Goal: Task Accomplishment & Management: Use online tool/utility

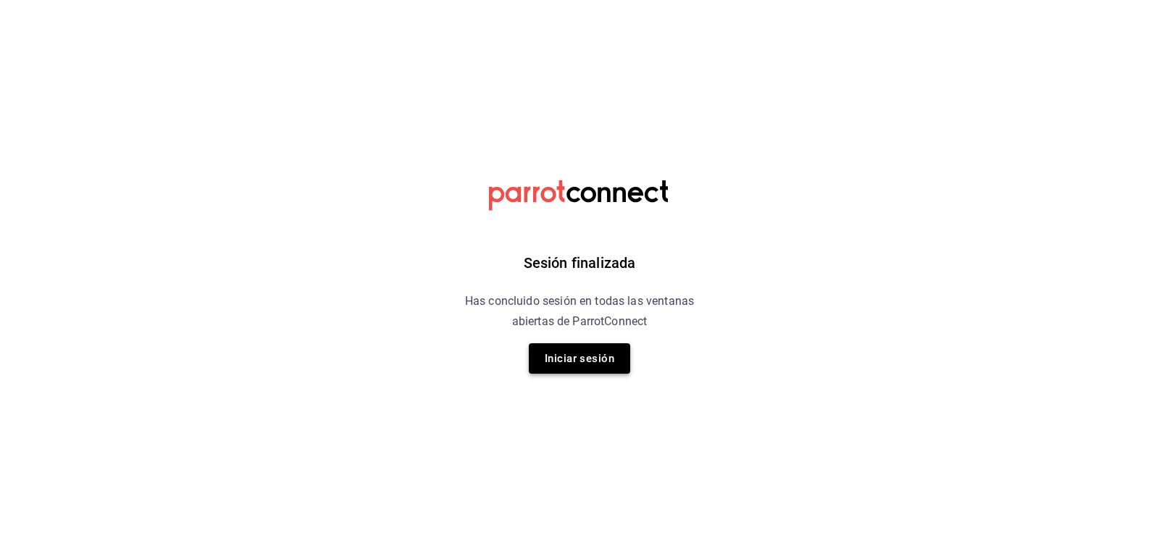
click at [561, 351] on button "Iniciar sesión" at bounding box center [579, 358] width 101 height 30
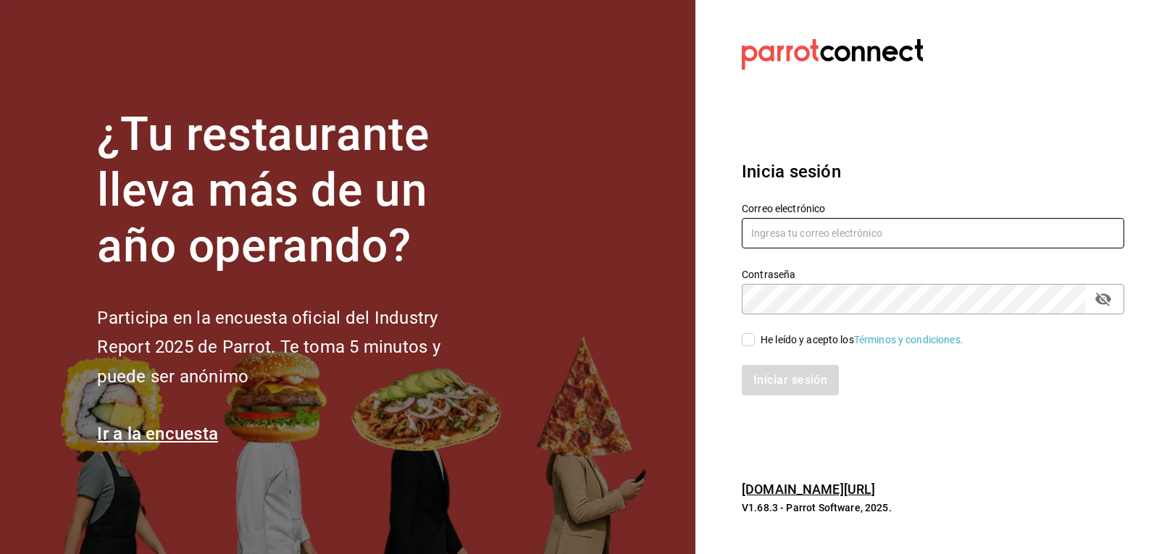
type input "josepalax90@gmail.com"
click at [743, 340] on input "He leído y acepto los Términos y condiciones." at bounding box center [748, 339] width 13 height 13
checkbox input "true"
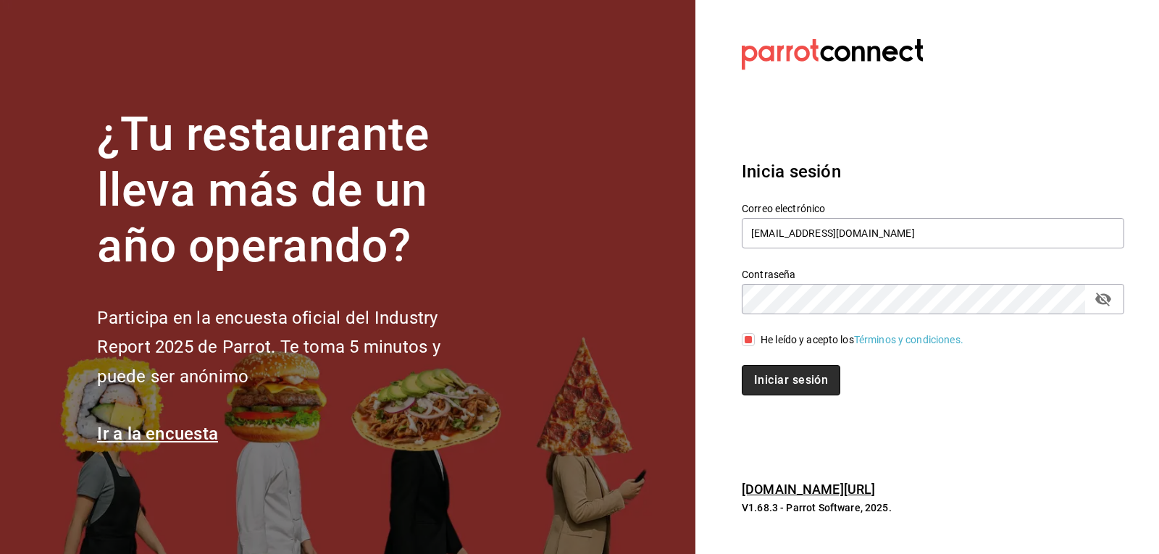
click at [764, 390] on button "Iniciar sesión" at bounding box center [791, 380] width 98 height 30
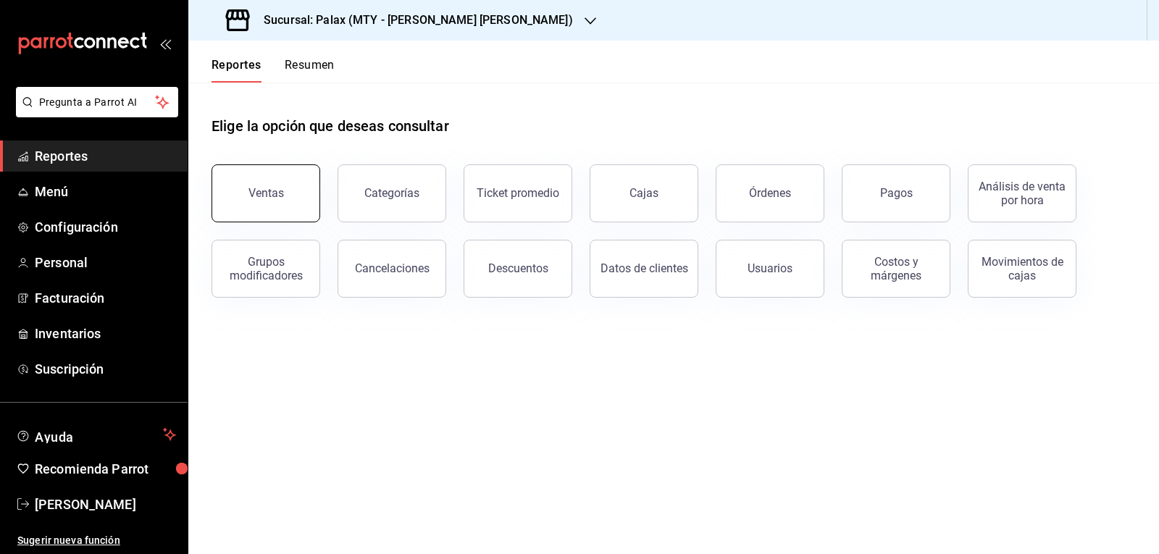
click at [298, 188] on button "Ventas" at bounding box center [265, 193] width 109 height 58
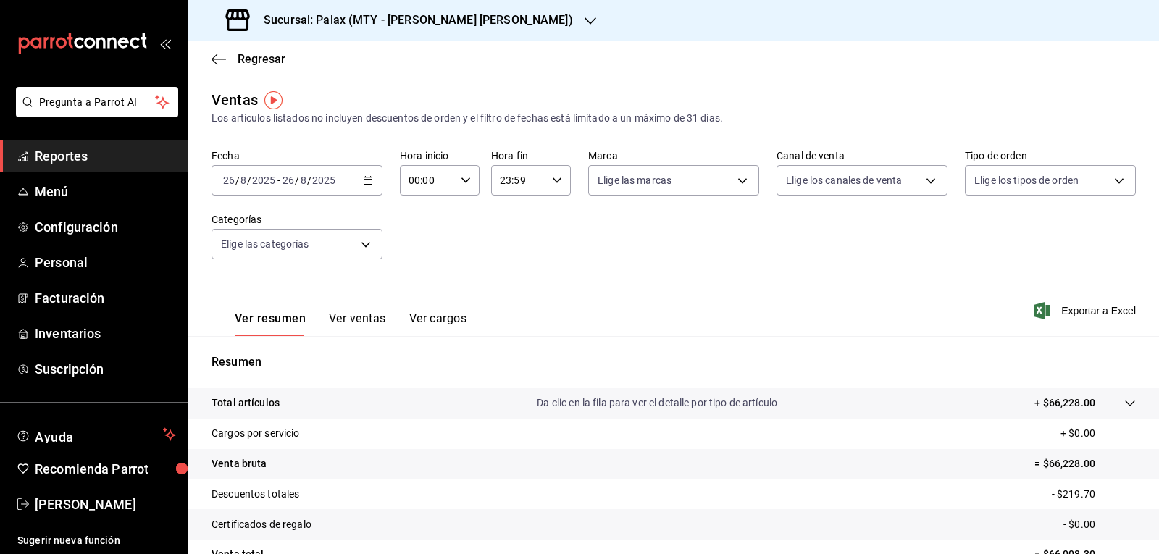
click at [466, 188] on div "00:00 Hora inicio" at bounding box center [440, 180] width 80 height 30
click at [427, 240] on button "07" at bounding box center [417, 243] width 34 height 29
type input "07:00"
click at [556, 180] on div at bounding box center [579, 277] width 1159 height 554
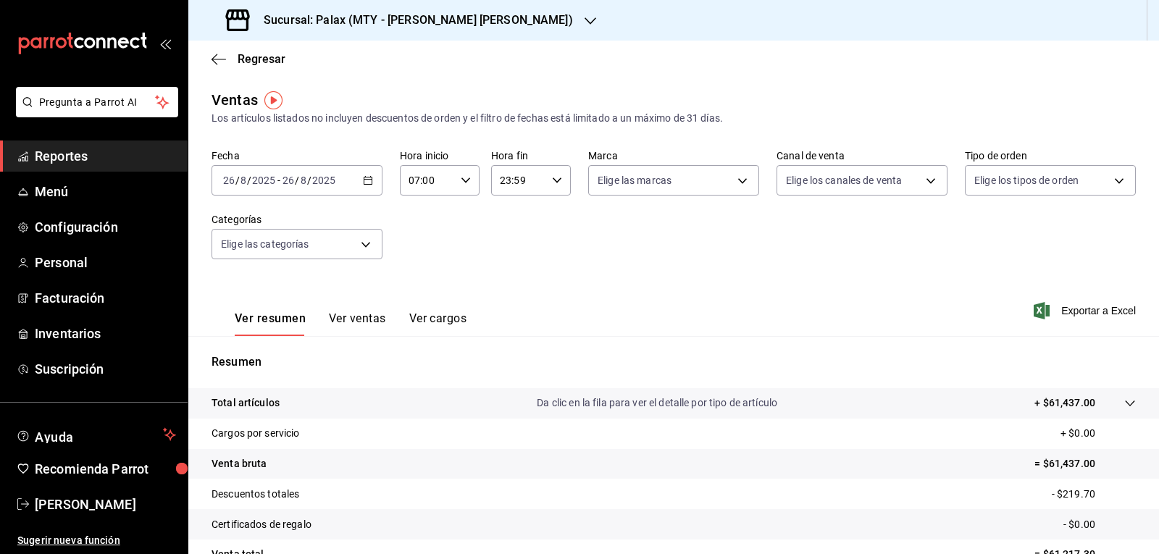
click at [555, 181] on icon "button" at bounding box center [557, 180] width 10 height 10
click at [510, 239] on span "15" at bounding box center [507, 238] width 17 height 12
click at [550, 182] on div at bounding box center [579, 277] width 1159 height 554
click at [552, 183] on icon "button" at bounding box center [557, 180] width 10 height 10
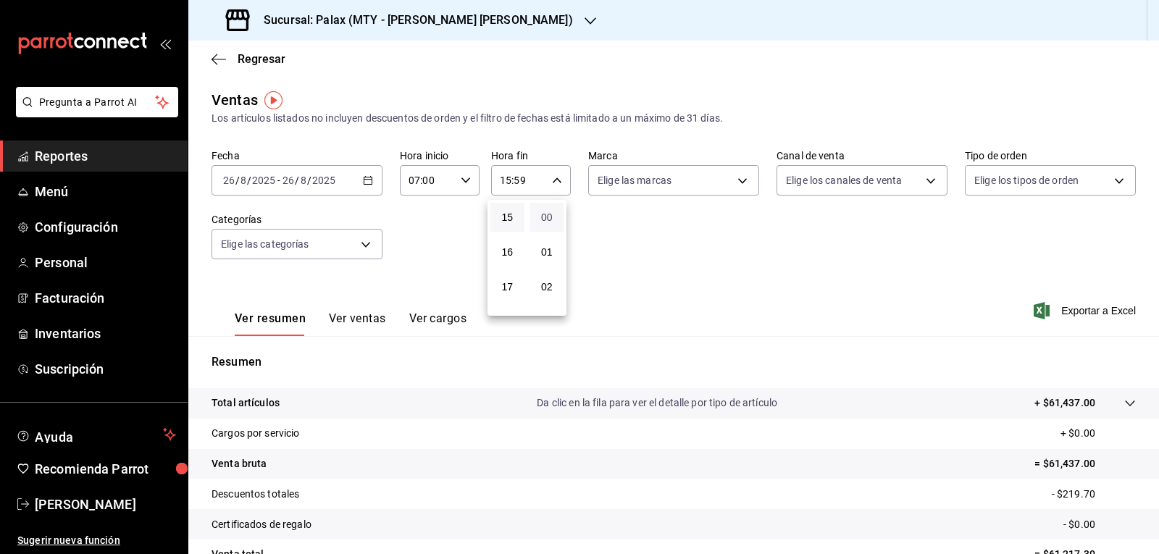
click at [545, 217] on span "00" at bounding box center [547, 217] width 17 height 12
type input "15:00"
click at [742, 182] on div at bounding box center [579, 277] width 1159 height 554
click at [741, 182] on body "Pregunta a Parrot AI Reportes Menú Configuración Personal Facturación Inventari…" at bounding box center [579, 277] width 1159 height 554
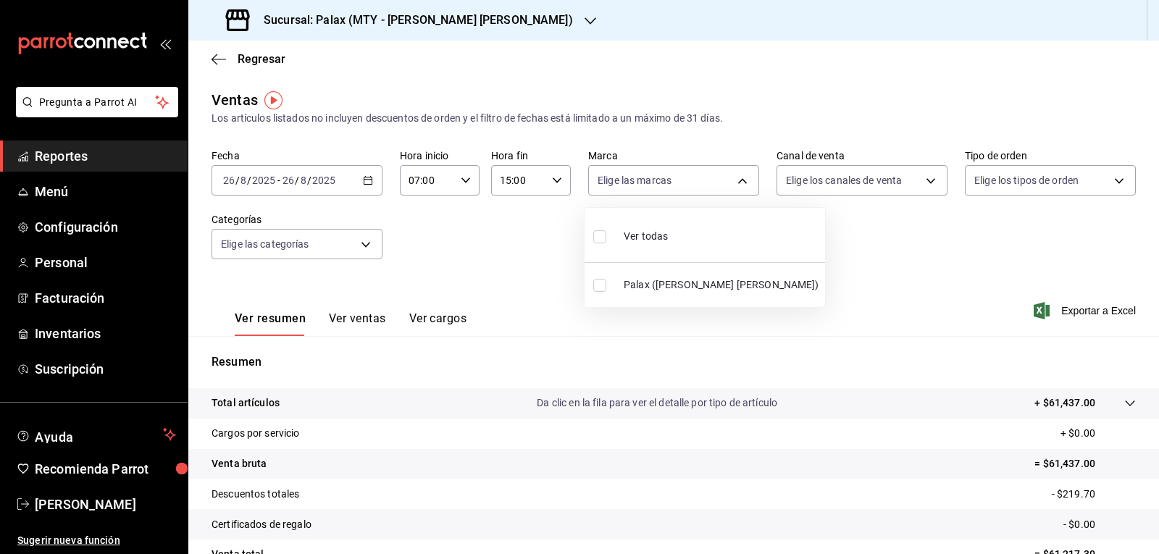
drag, startPoint x: 606, startPoint y: 237, endPoint x: 922, endPoint y: 201, distance: 317.8
click at [605, 236] on label at bounding box center [602, 236] width 19 height 21
click at [605, 236] on input "checkbox" at bounding box center [599, 236] width 13 height 13
checkbox input "false"
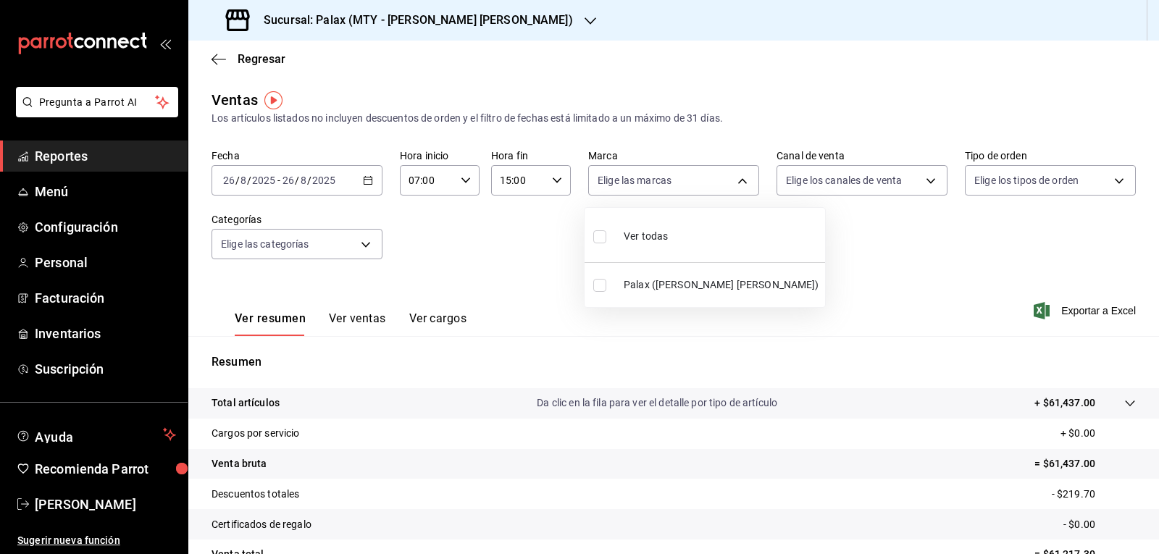
click at [597, 239] on input "checkbox" at bounding box center [599, 236] width 13 height 13
checkbox input "true"
type input "7795581a-13ec-4648-b830-0343ae492405"
checkbox input "true"
click at [921, 185] on div at bounding box center [579, 277] width 1159 height 554
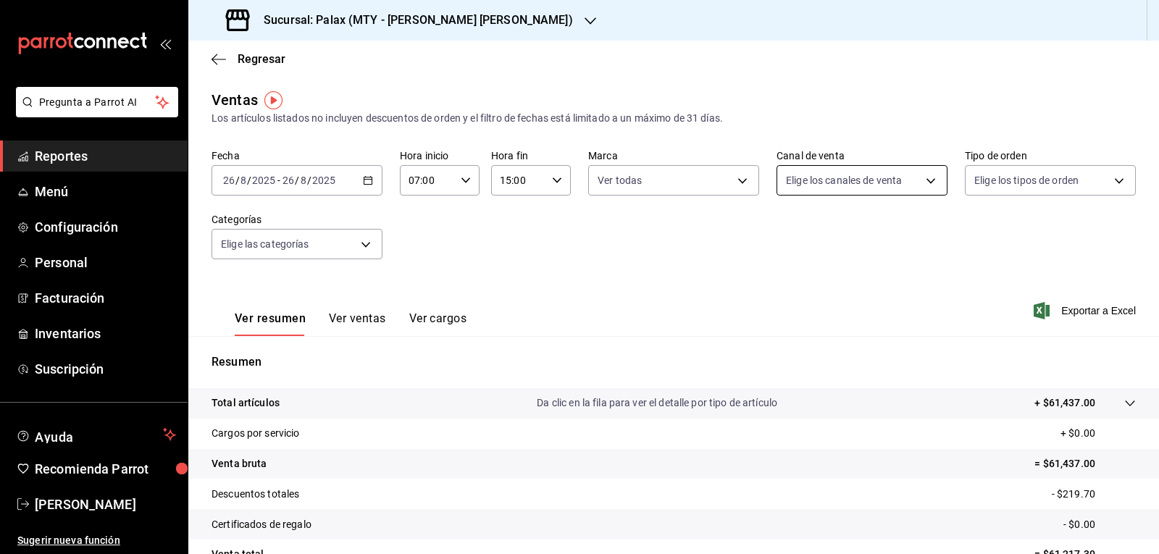
click at [916, 186] on body "Pregunta a Parrot AI Reportes Menú Configuración Personal Facturación Inventari…" at bounding box center [579, 277] width 1159 height 554
click at [785, 235] on input "checkbox" at bounding box center [785, 236] width 13 height 13
checkbox input "true"
type input "PARROT,UBER_EATS,RAPPI,DIDI_FOOD,ONLINE"
checkbox input "true"
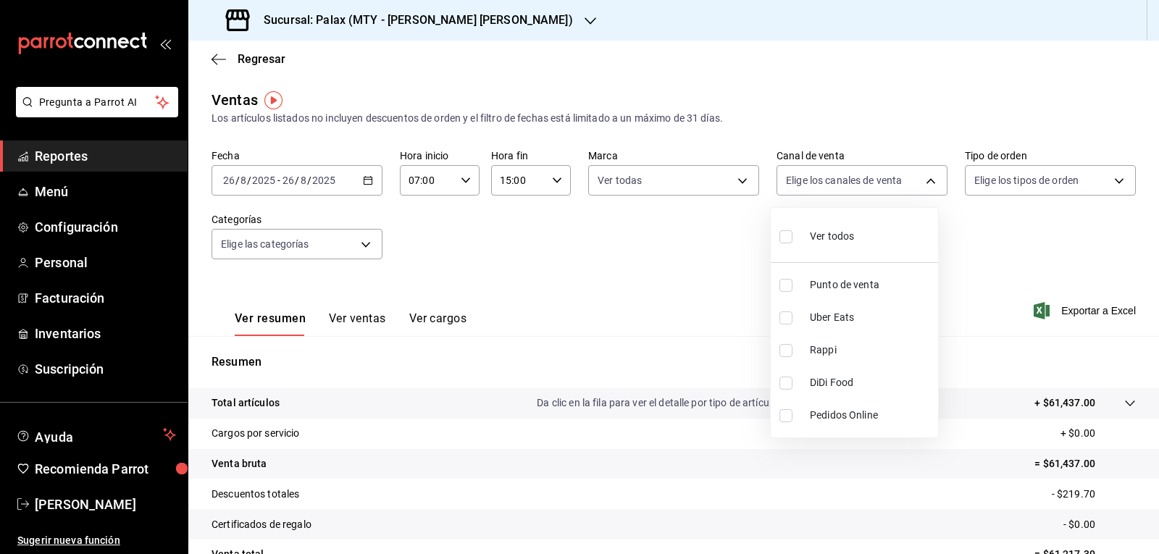
checkbox input "true"
click at [1110, 182] on div at bounding box center [579, 277] width 1159 height 554
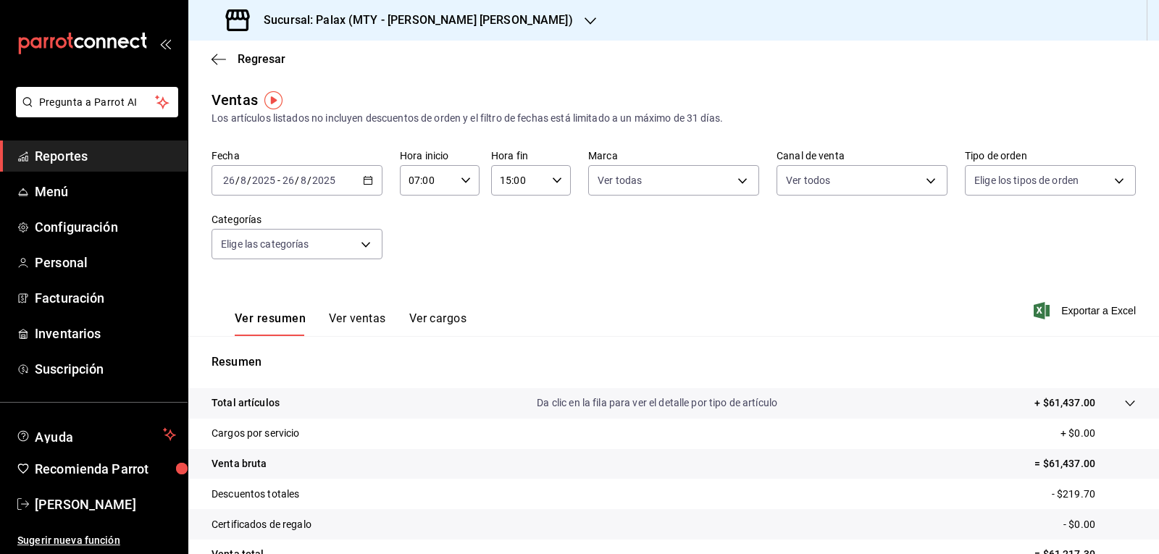
click at [1109, 182] on body "Pregunta a Parrot AI Reportes Menú Configuración Personal Facturación Inventari…" at bounding box center [579, 277] width 1159 height 554
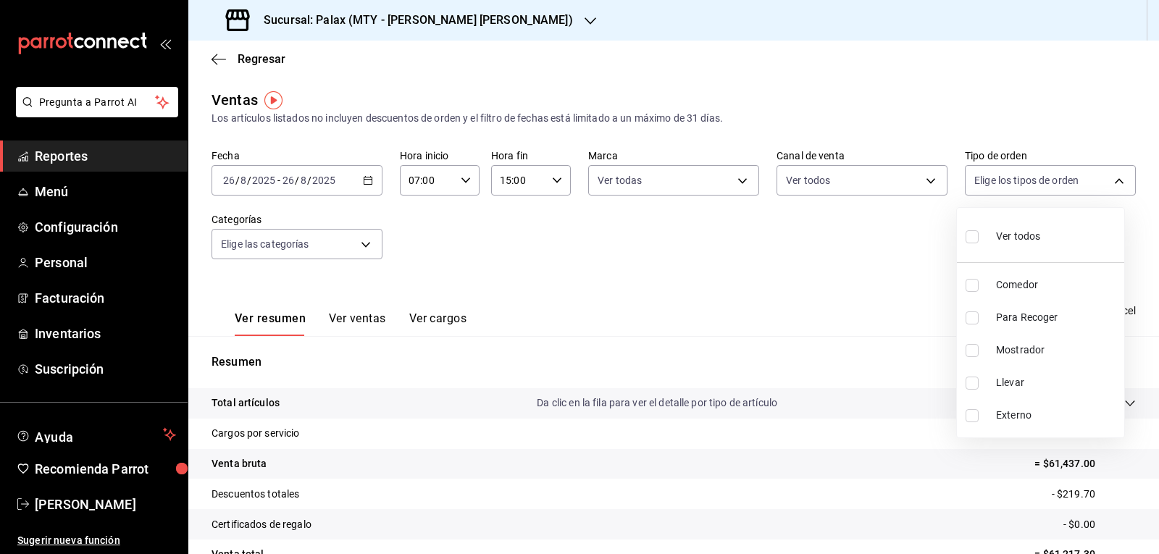
drag, startPoint x: 972, startPoint y: 239, endPoint x: 584, endPoint y: 265, distance: 389.0
click at [971, 239] on input "checkbox" at bounding box center [971, 236] width 13 height 13
checkbox input "true"
type input "10bca21f-00f3-4773-b3d2-d01ae7bdd5fa,91b387cd-7d8f-4639-b2ed-b5f96abb0cda,43015…"
checkbox input "true"
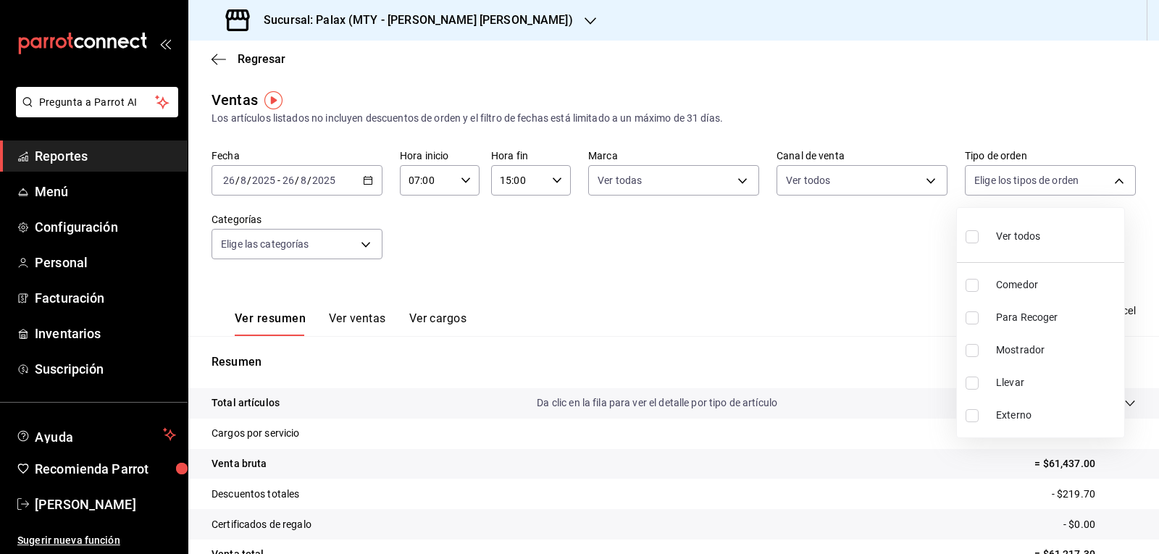
checkbox input "true"
click at [366, 248] on div at bounding box center [579, 277] width 1159 height 554
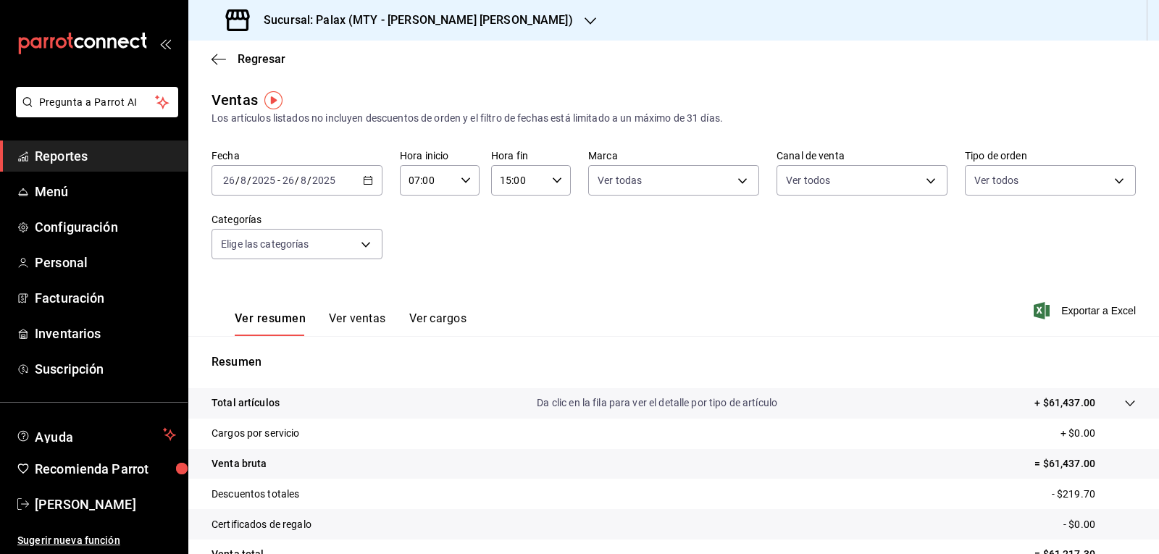
click at [366, 245] on body "Pregunta a Parrot AI Reportes Menú Configuración Personal Facturación Inventari…" at bounding box center [579, 277] width 1159 height 554
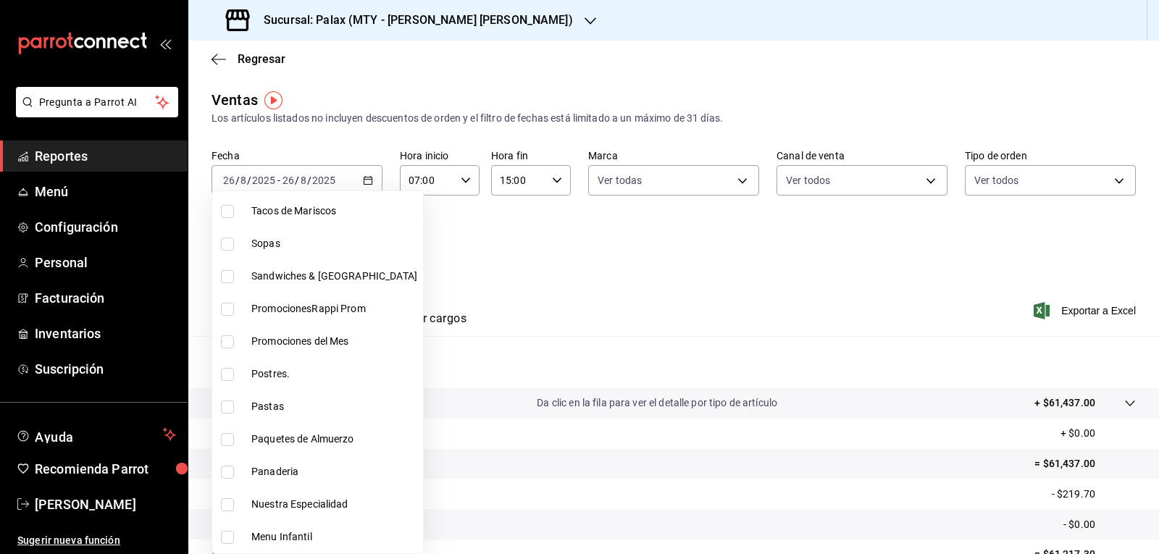
scroll to position [217, 0]
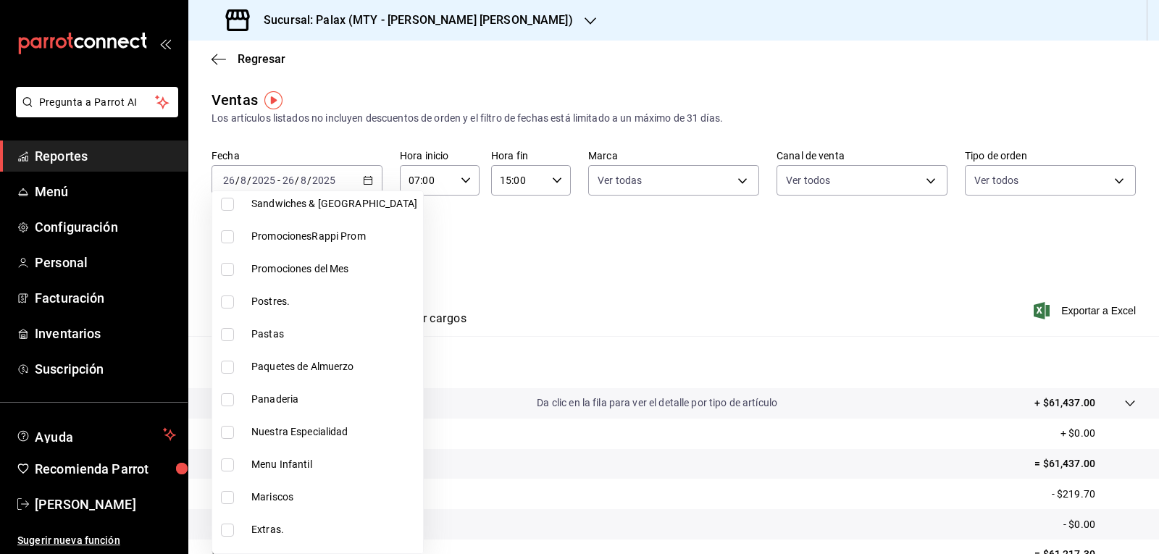
click at [227, 297] on input "checkbox" at bounding box center [227, 301] width 13 height 13
checkbox input "true"
type input "8a89bad2-26e7-4c95-8a00-bc9541a17c6a"
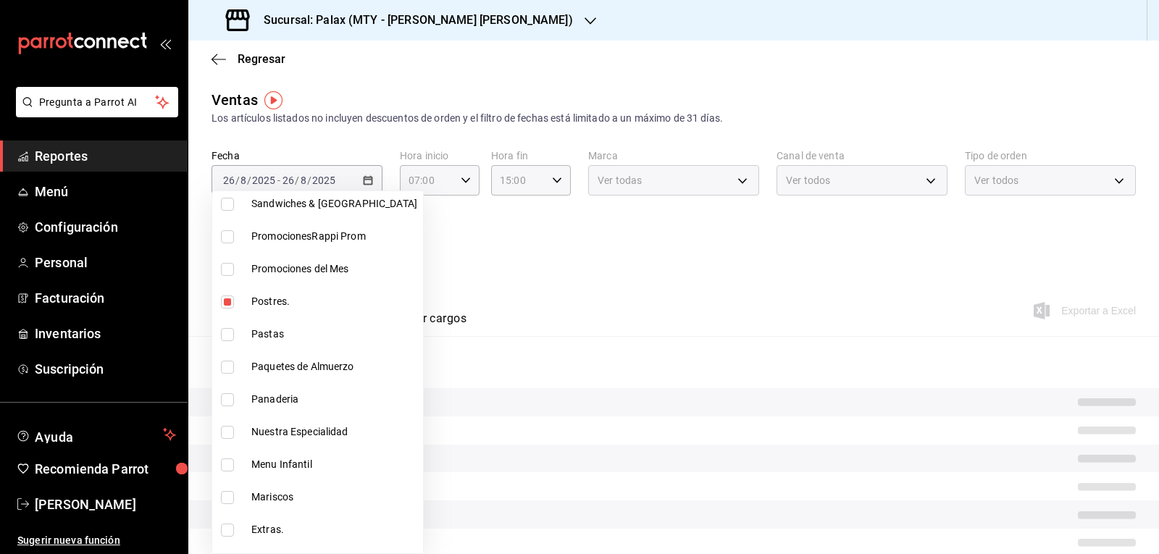
scroll to position [290, 0]
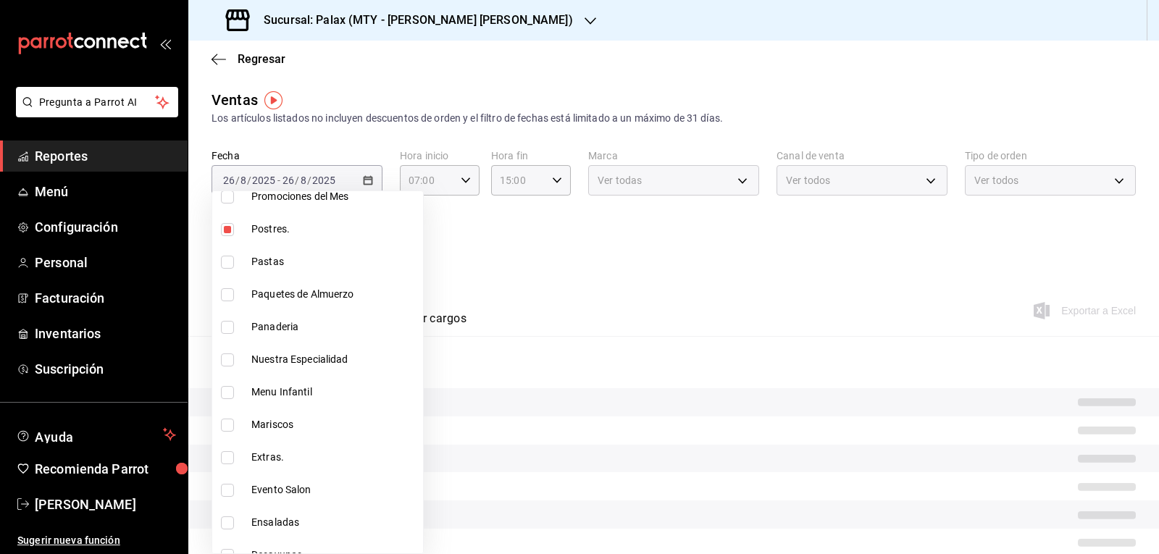
click at [227, 321] on input "checkbox" at bounding box center [227, 327] width 13 height 13
checkbox input "true"
type input "8a89bad2-26e7-4c95-8a00-bc9541a17c6a,1ceab72d-41dd-42cd-99a7-d415d46efd3f"
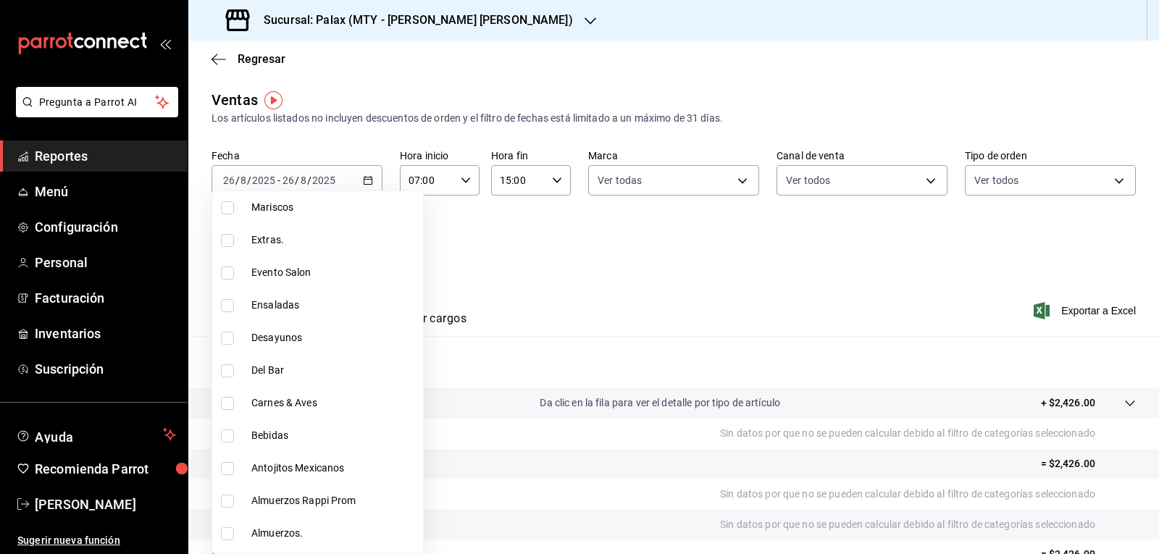
scroll to position [579, 0]
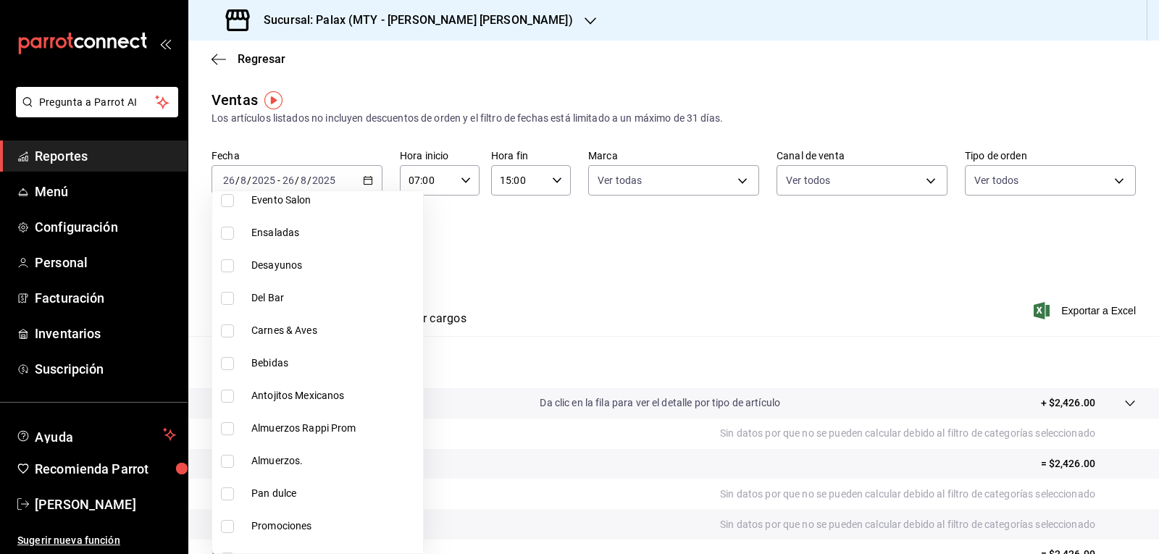
click at [231, 488] on input "checkbox" at bounding box center [227, 493] width 13 height 13
checkbox input "true"
type input "8a89bad2-26e7-4c95-8a00-bc9541a17c6a,1ceab72d-41dd-42cd-99a7-d415d46efd3f,feec2…"
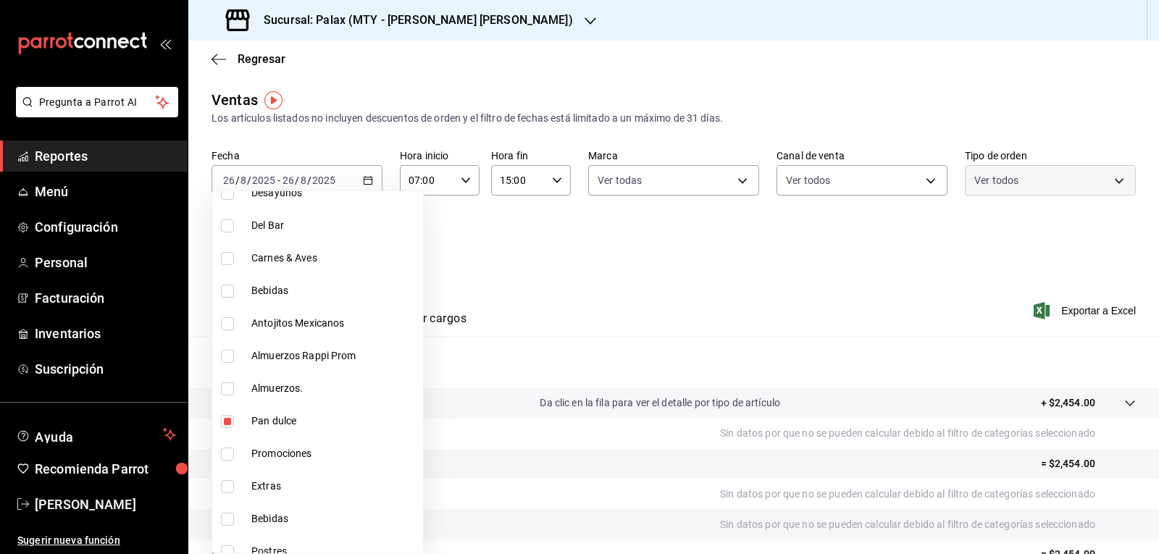
scroll to position [724, 0]
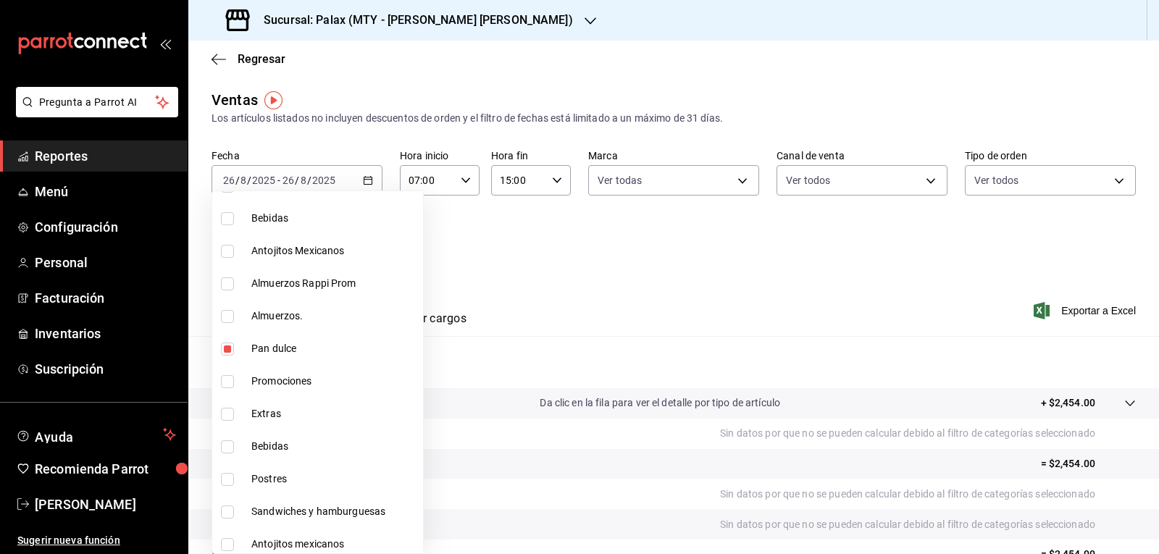
click at [228, 480] on input "checkbox" at bounding box center [227, 479] width 13 height 13
checkbox input "true"
type input "8a89bad2-26e7-4c95-8a00-bc9541a17c6a,1ceab72d-41dd-42cd-99a7-d415d46efd3f,feec2…"
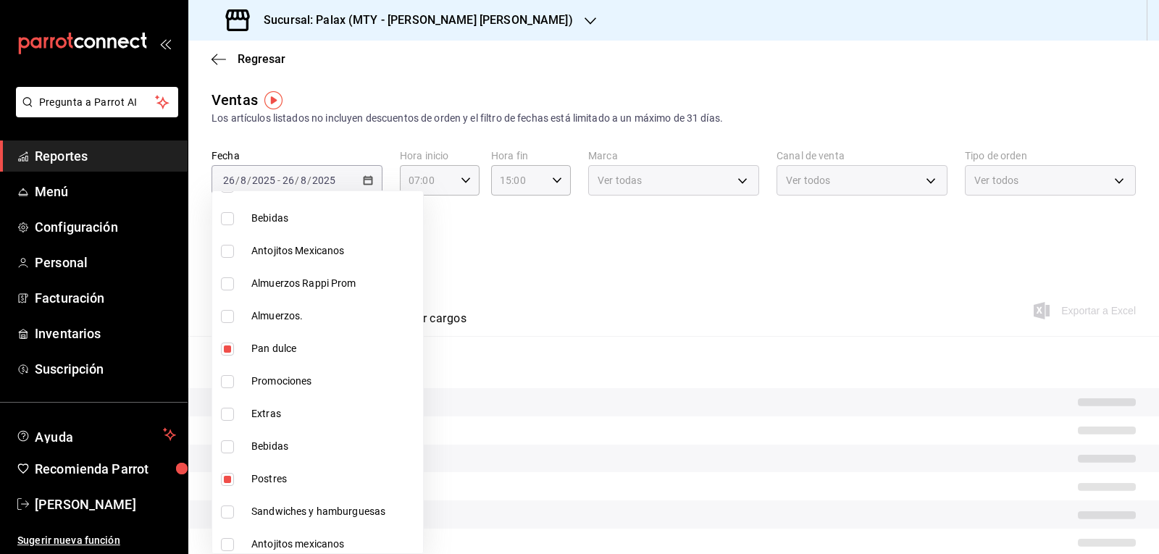
click at [568, 248] on div at bounding box center [579, 277] width 1159 height 554
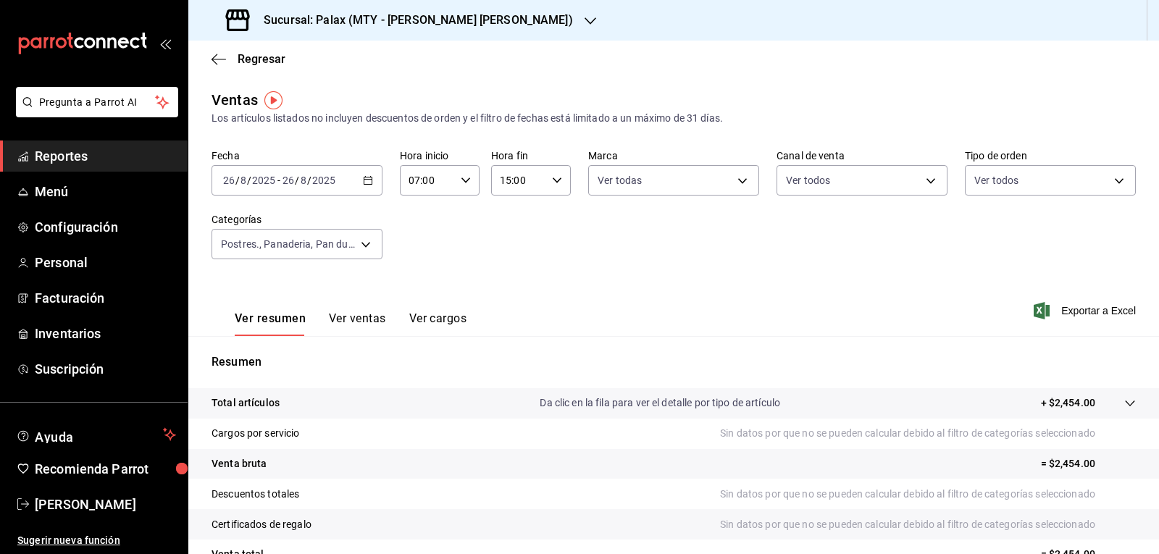
click at [358, 314] on button "Ver ventas" at bounding box center [357, 323] width 57 height 25
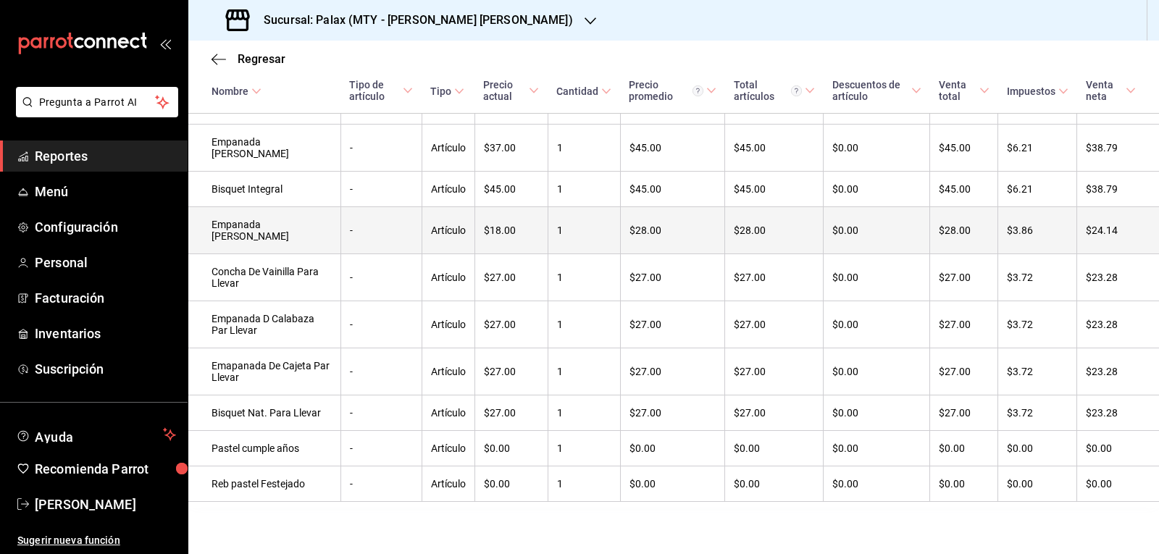
scroll to position [901, 0]
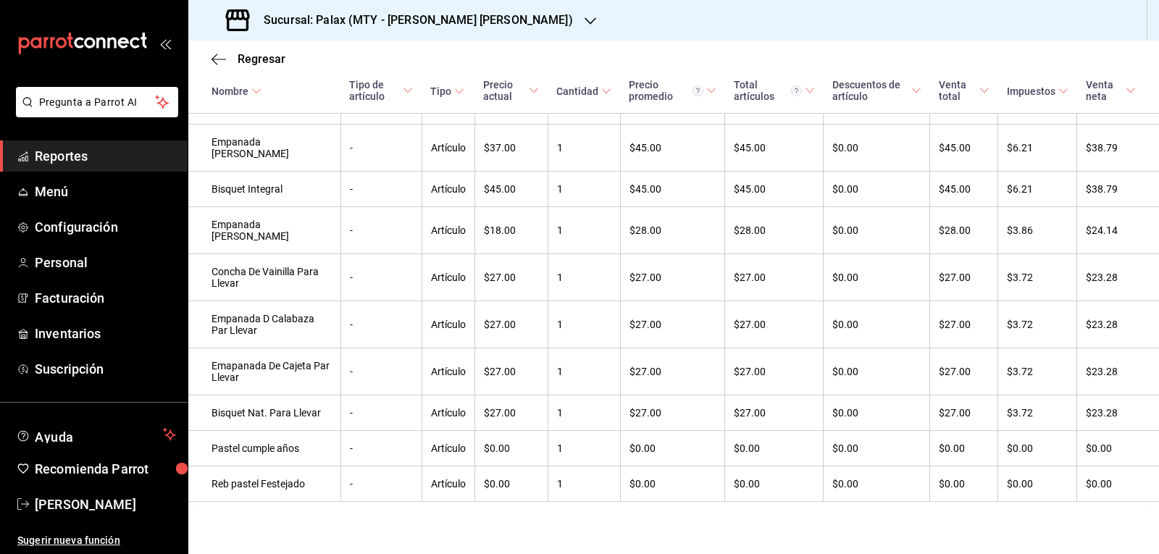
click at [584, 22] on icon "button" at bounding box center [590, 21] width 12 height 12
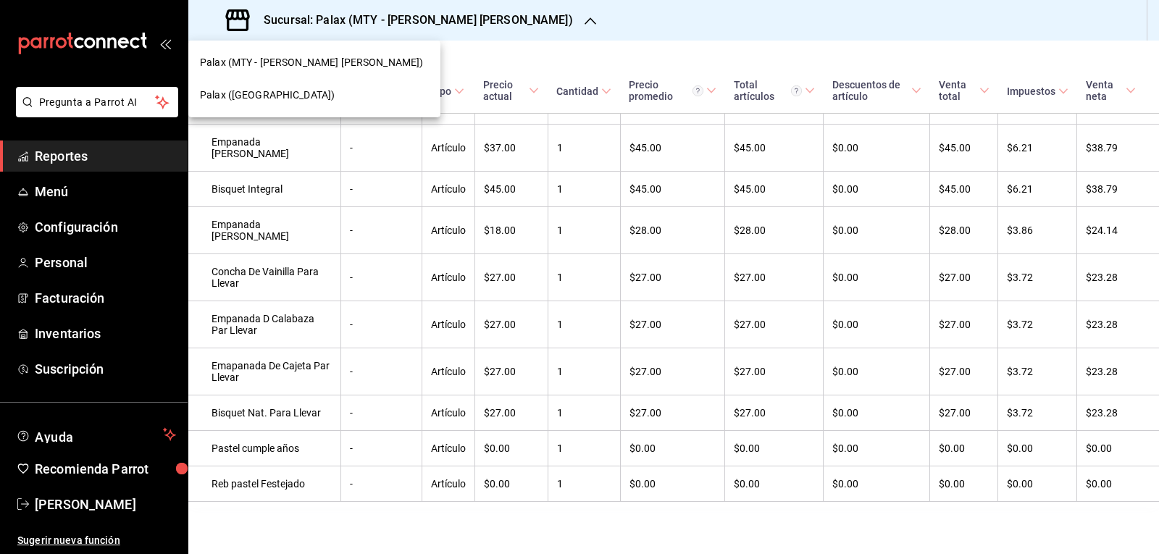
click at [279, 98] on span "Palax ([GEOGRAPHIC_DATA])" at bounding box center [267, 95] width 135 height 15
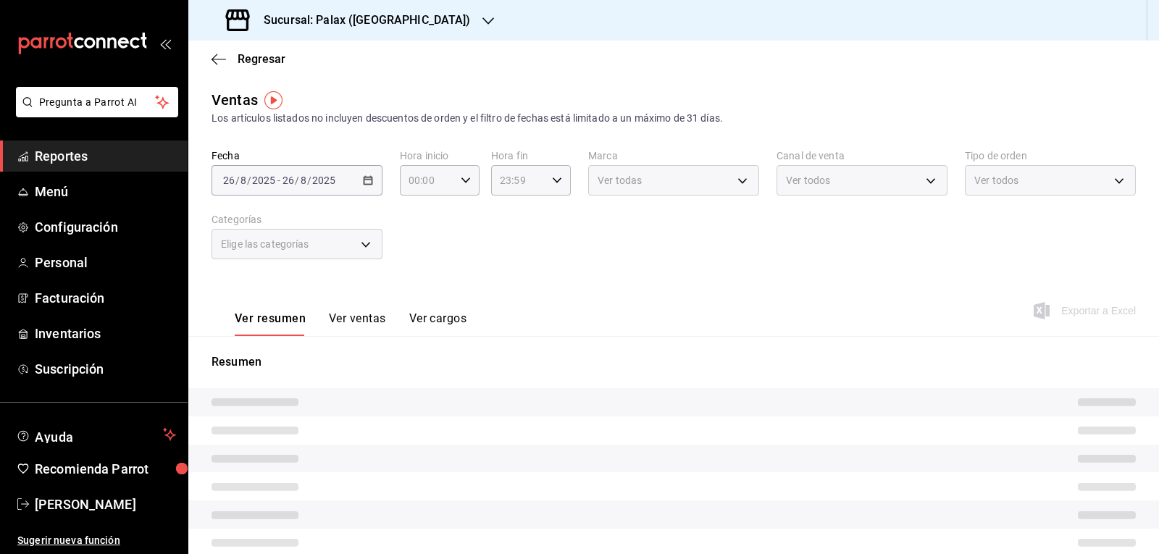
click at [366, 239] on body "Pregunta a Parrot AI Reportes Menú Configuración Personal Facturación Inventari…" at bounding box center [579, 277] width 1159 height 554
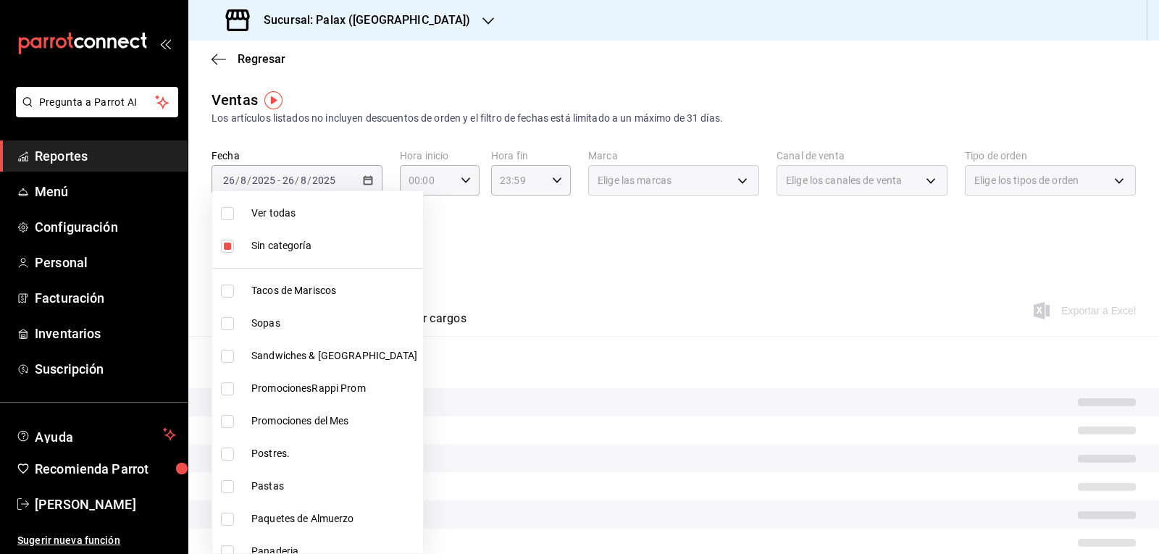
type input "07:00"
type input "15:00"
type input "PARROT,UBER_EATS,RAPPI,DIDI_FOOD,ONLINE"
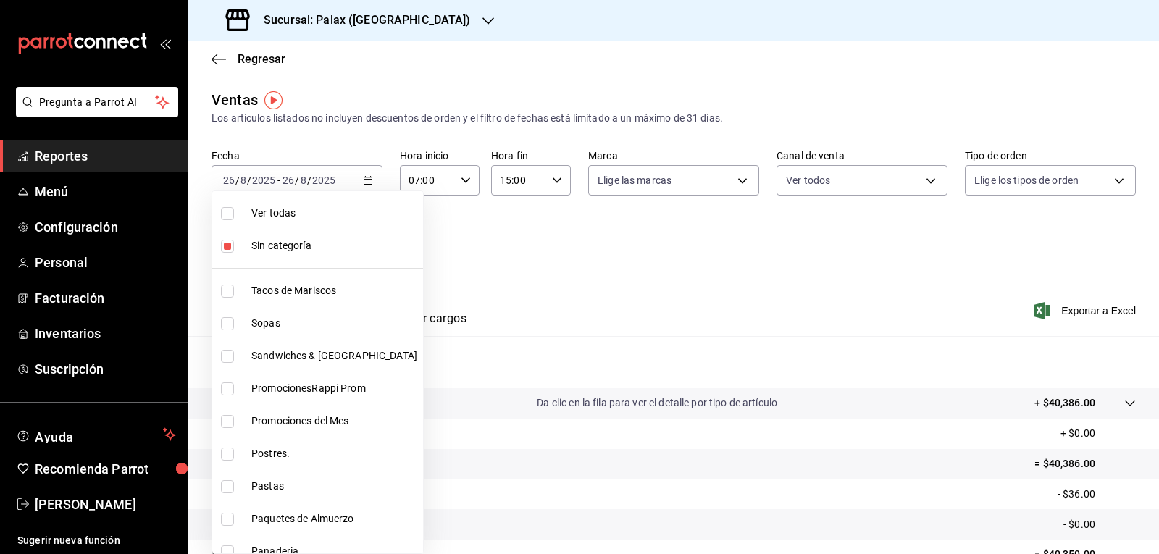
click at [227, 238] on li "Sin categoría" at bounding box center [317, 246] width 211 height 33
checkbox input "false"
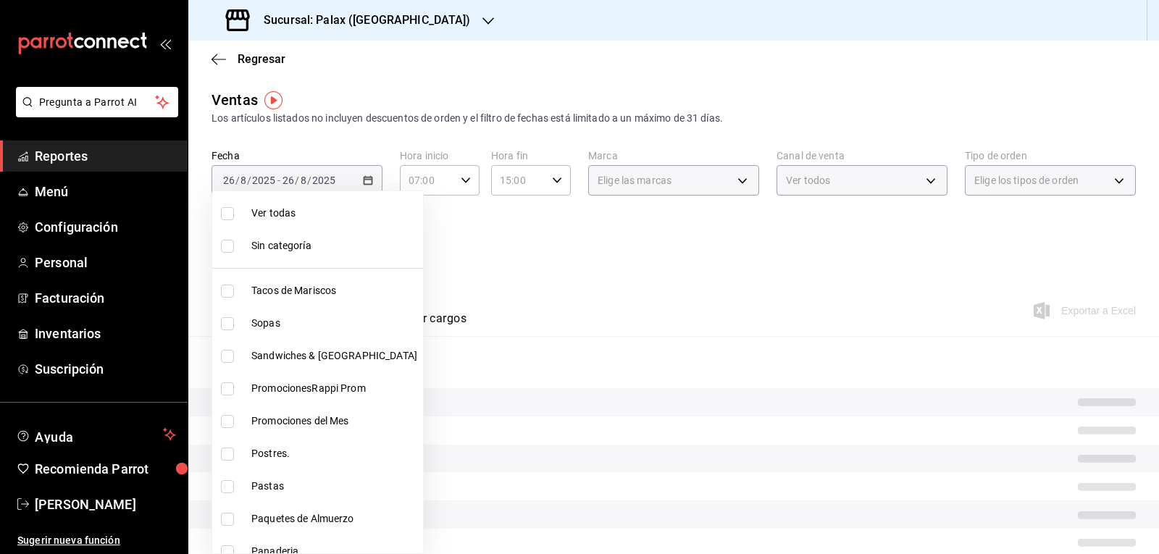
click at [230, 448] on input "checkbox" at bounding box center [227, 454] width 13 height 13
checkbox input "true"
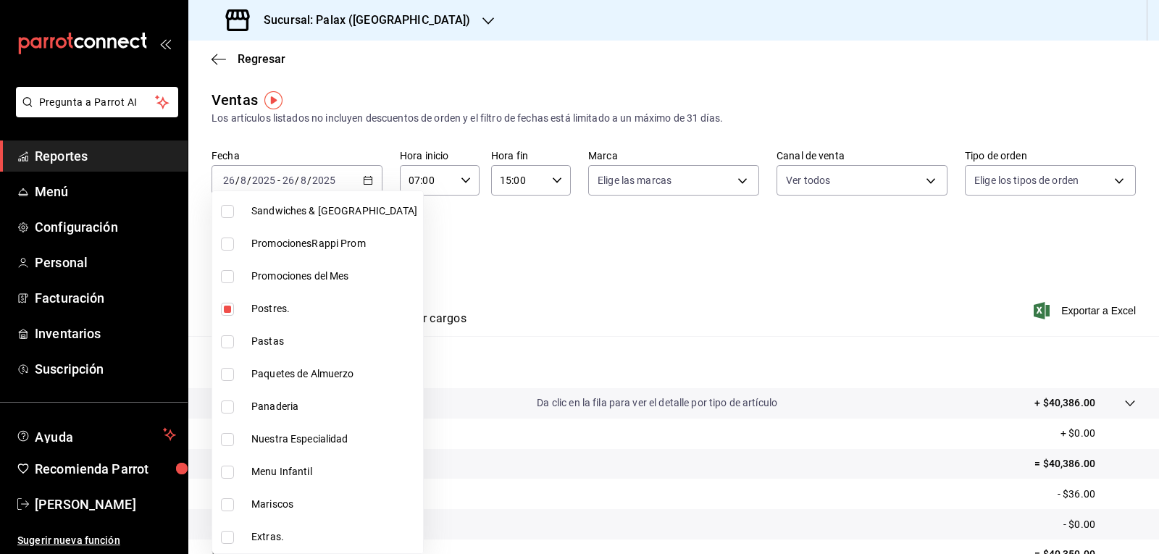
type input "5f074bd3-619d-4e10-94fa-620713841d38"
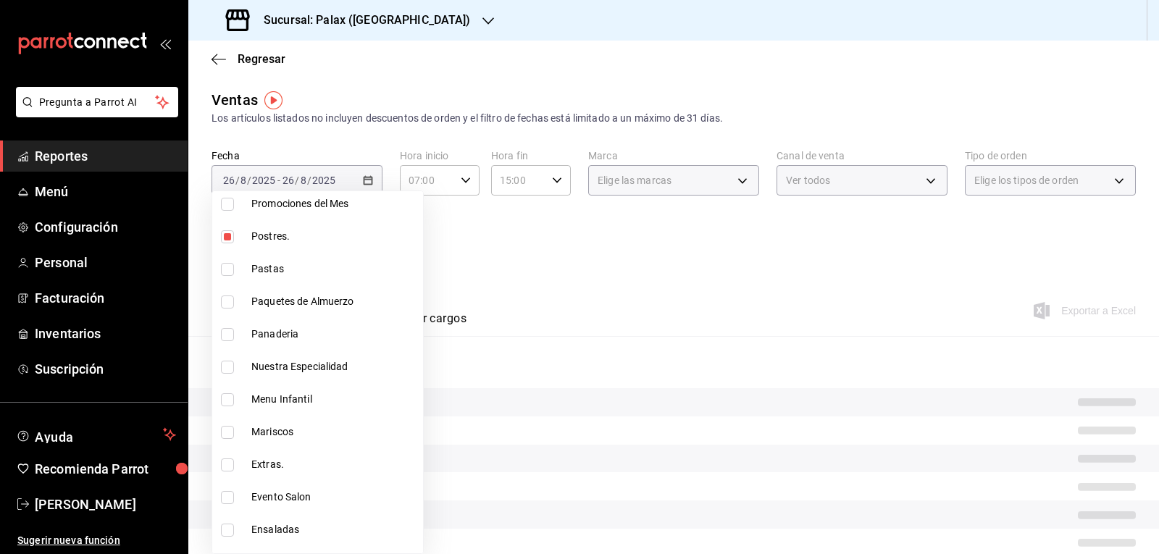
click at [227, 336] on input "checkbox" at bounding box center [227, 334] width 13 height 13
checkbox input "true"
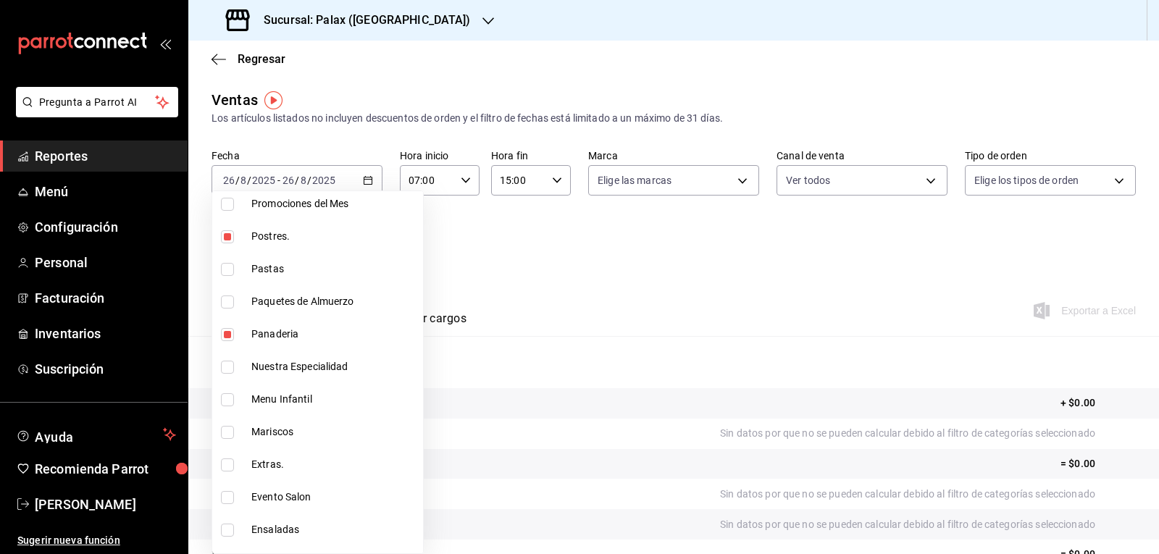
type input "5f074bd3-619d-4e10-94fa-620713841d38,90d14028-a2c9-4fb8-b762-41d9ea373592"
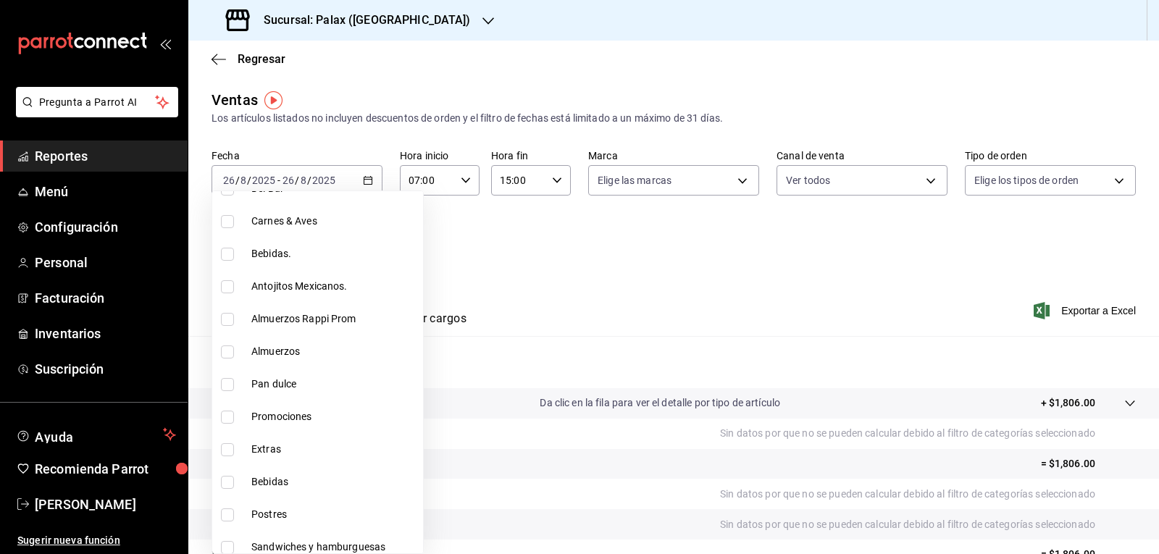
scroll to position [652, 0]
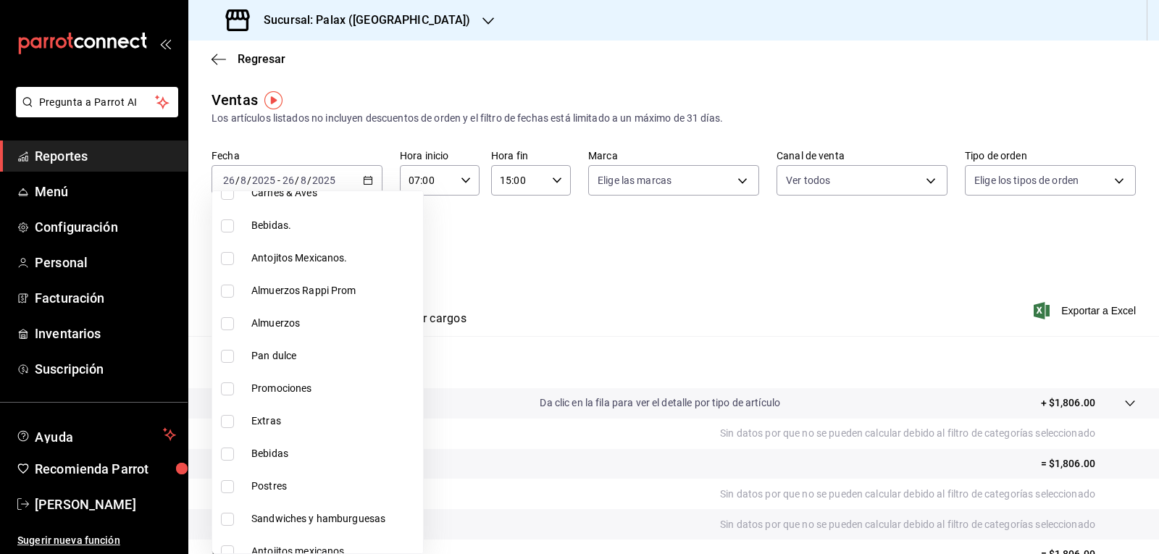
click at [229, 353] on input "checkbox" at bounding box center [227, 356] width 13 height 13
checkbox input "true"
type input "5f074bd3-619d-4e10-94fa-620713841d38,90d14028-a2c9-4fb8-b762-41d9ea373592,a0032…"
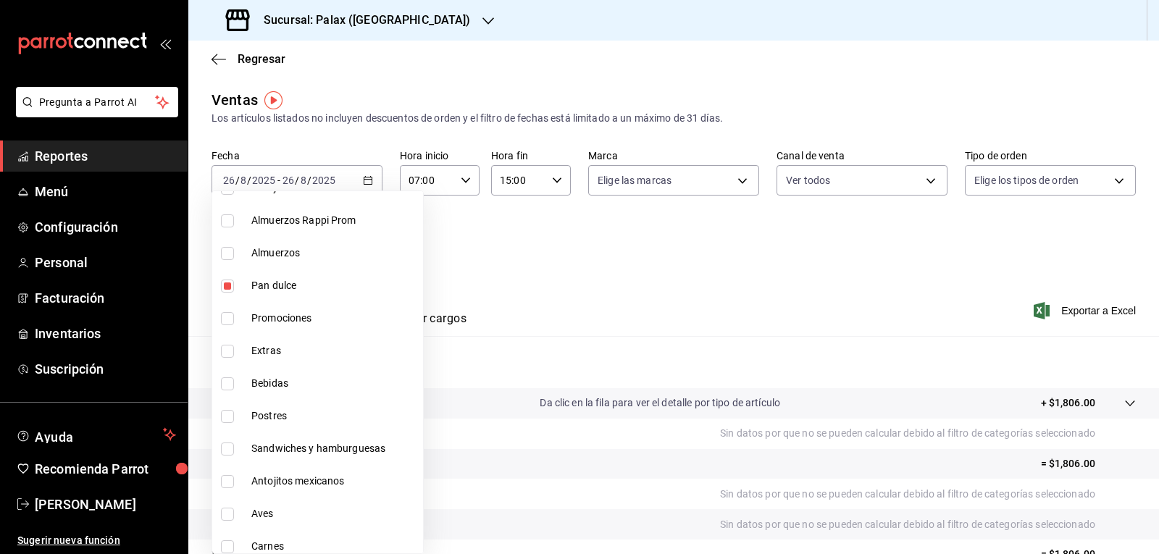
scroll to position [724, 0]
click at [225, 415] on input "checkbox" at bounding box center [227, 414] width 13 height 13
checkbox input "true"
type input "5f074bd3-619d-4e10-94fa-620713841d38,90d14028-a2c9-4fb8-b762-41d9ea373592,a0032…"
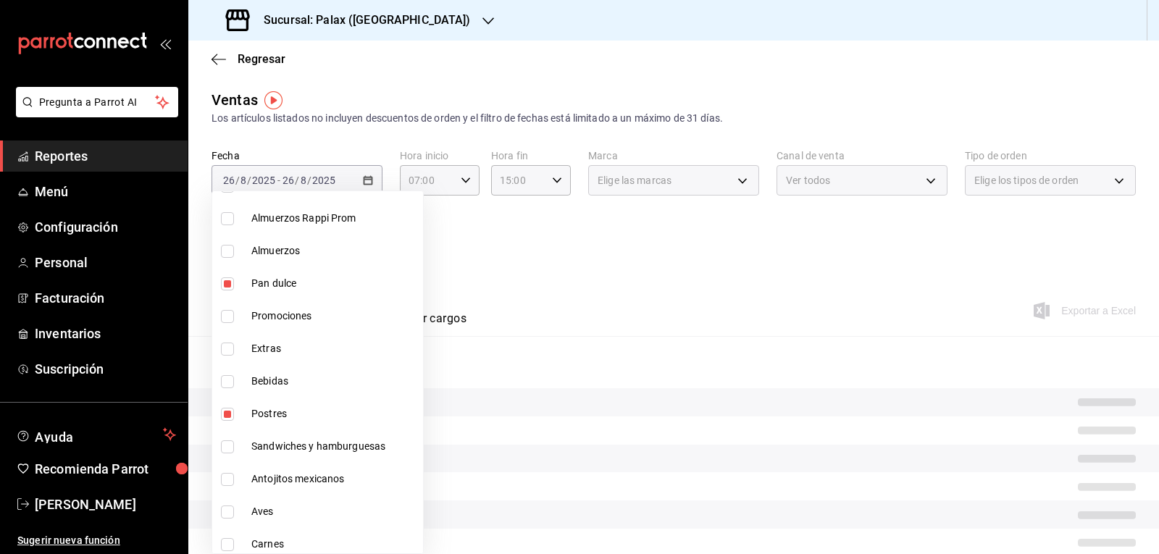
click at [576, 296] on div at bounding box center [579, 277] width 1159 height 554
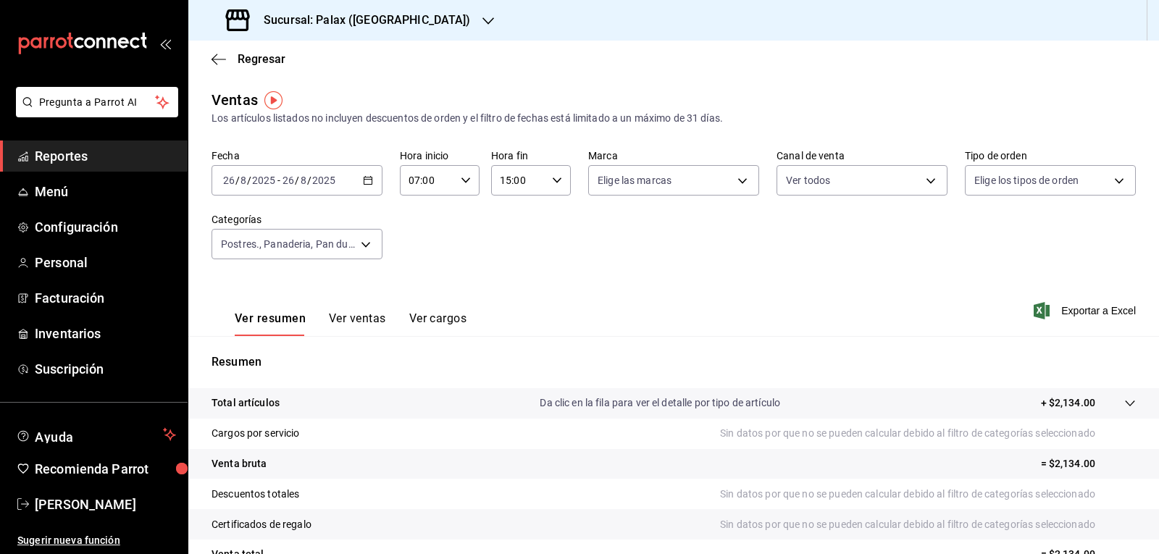
click at [375, 316] on button "Ver ventas" at bounding box center [357, 323] width 57 height 25
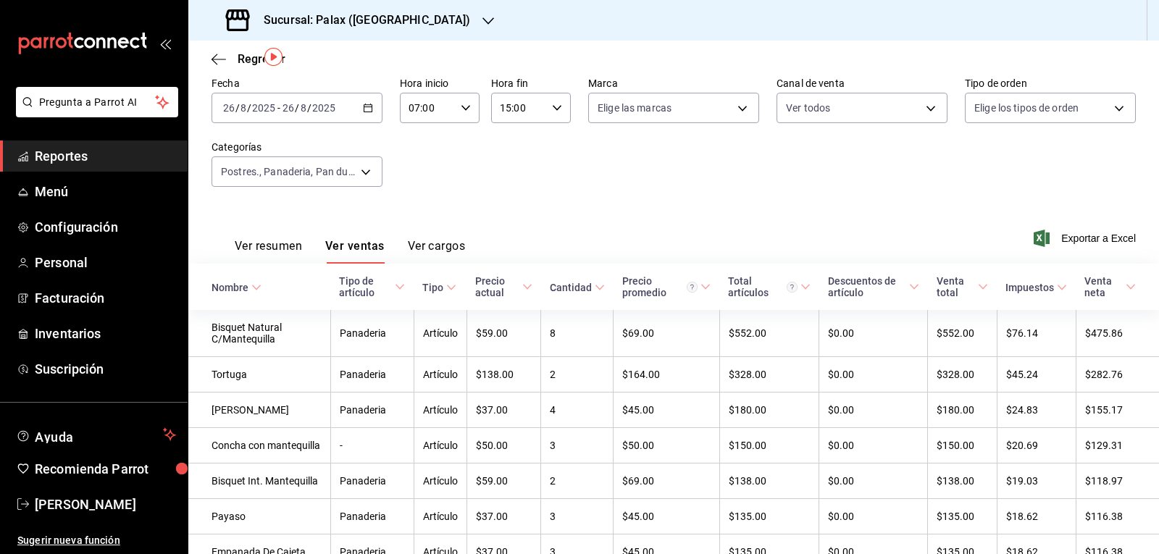
scroll to position [43, 0]
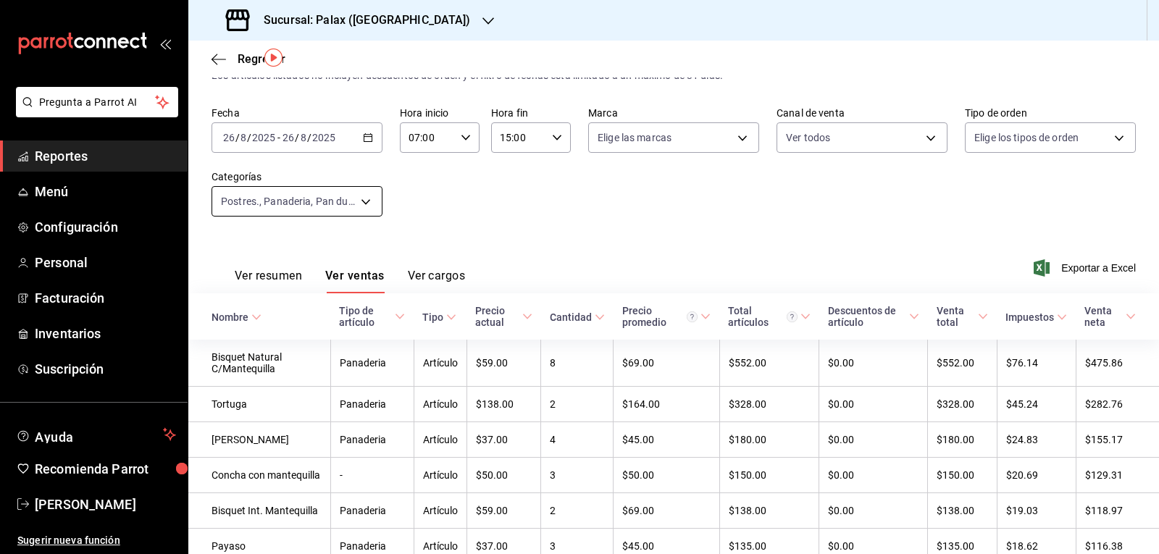
click at [364, 202] on body "Pregunta a Parrot AI Reportes Menú Configuración Personal Facturación Inventari…" at bounding box center [579, 277] width 1159 height 554
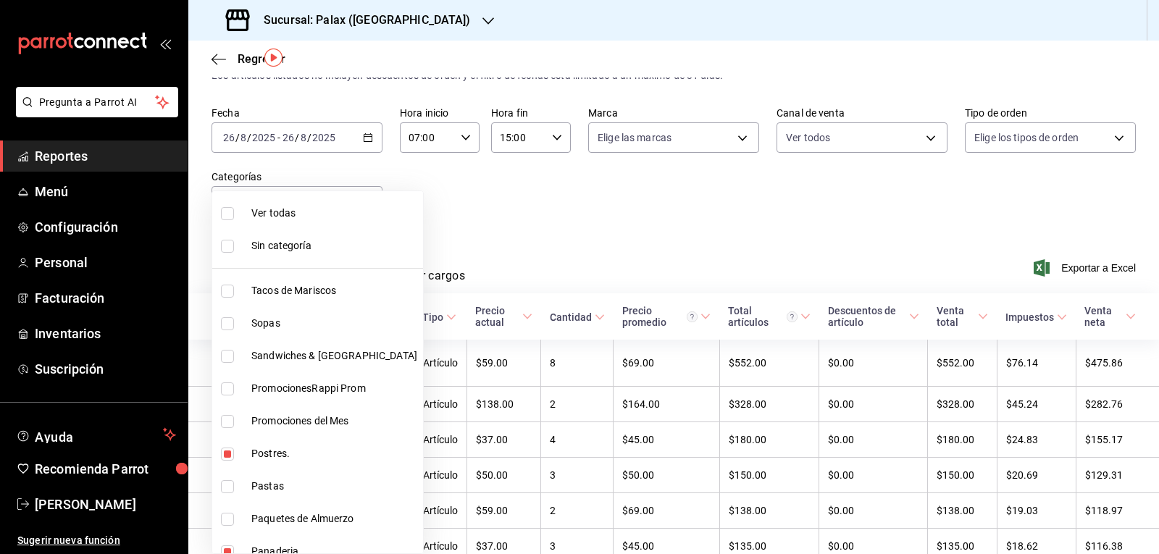
scroll to position [72, 0]
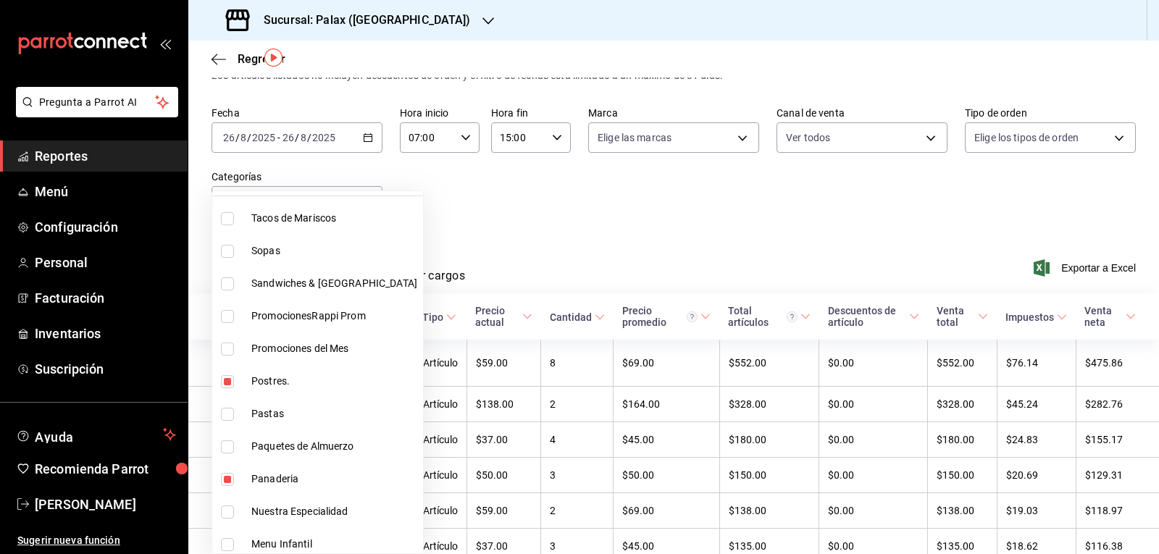
click at [223, 380] on input "checkbox" at bounding box center [227, 381] width 13 height 13
checkbox input "false"
type input "90d14028-a2c9-4fb8-b762-41d9ea373592,a0032ace-f936-4bce-ae72-52a9a3fd0e48,4f2f0…"
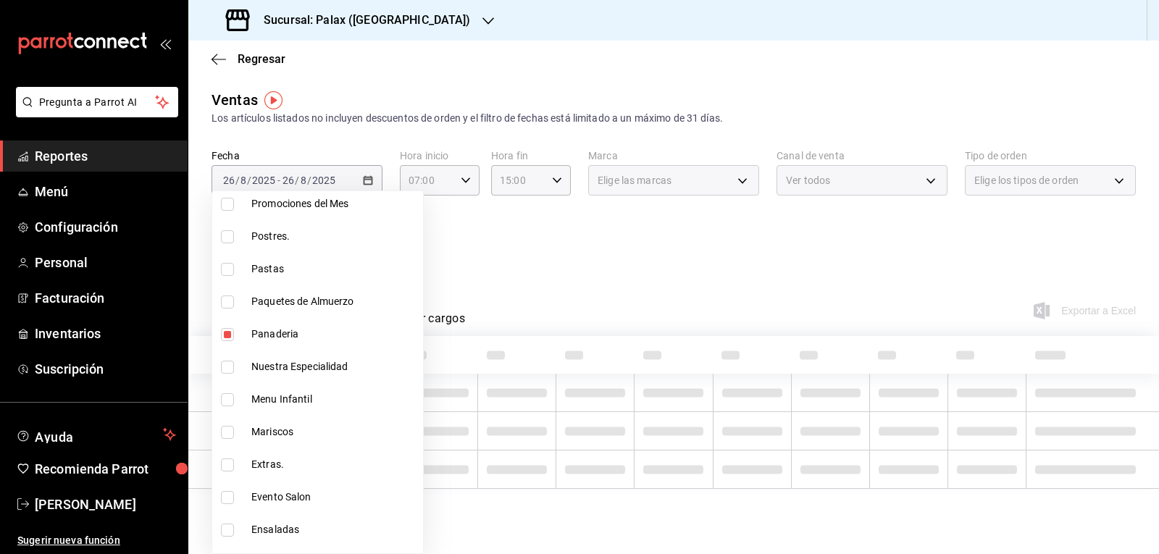
click at [230, 330] on input "checkbox" at bounding box center [227, 334] width 13 height 13
checkbox input "false"
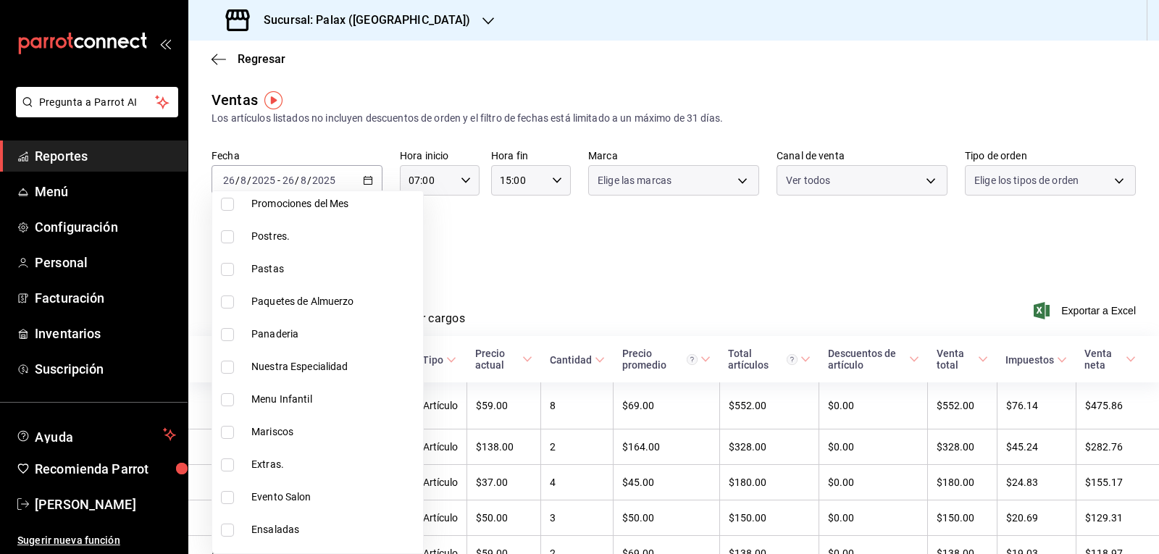
type input "a0032ace-f936-4bce-ae72-52a9a3fd0e48,4f2f0c23-db3d-4db8-ae30-dd709ccfaad2"
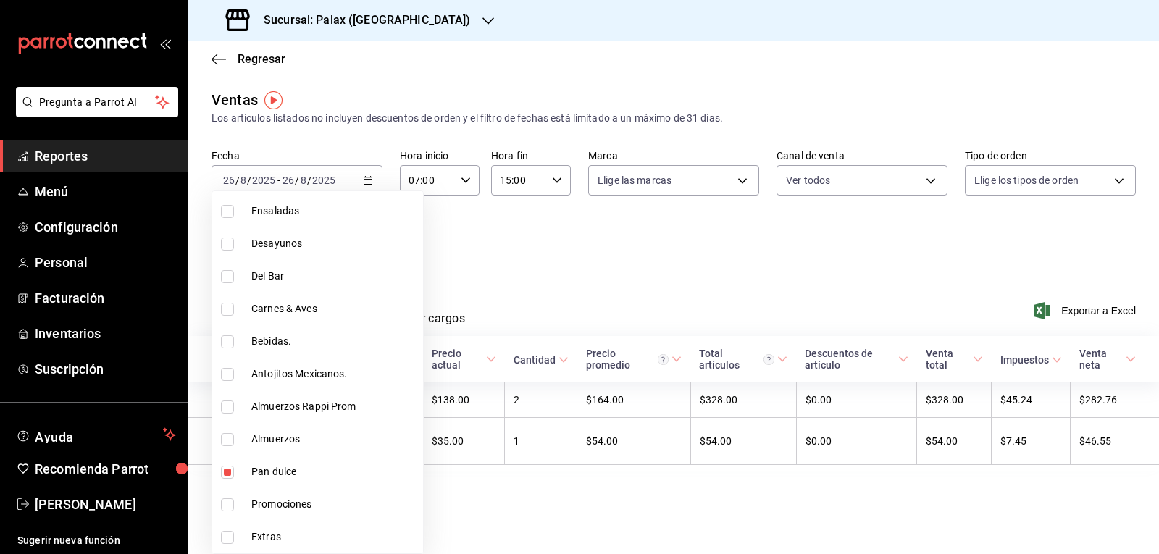
scroll to position [579, 0]
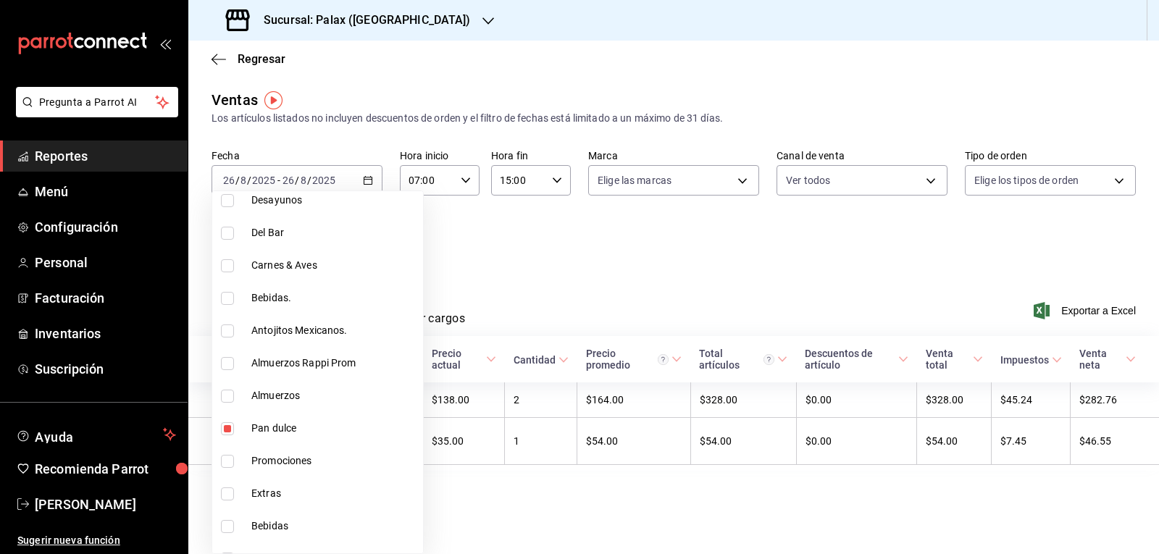
click at [230, 293] on input "checkbox" at bounding box center [227, 298] width 13 height 13
checkbox input "true"
type input "a0032ace-f936-4bce-ae72-52a9a3fd0e48,4f2f0c23-db3d-4db8-ae30-dd709ccfaad2,4b821…"
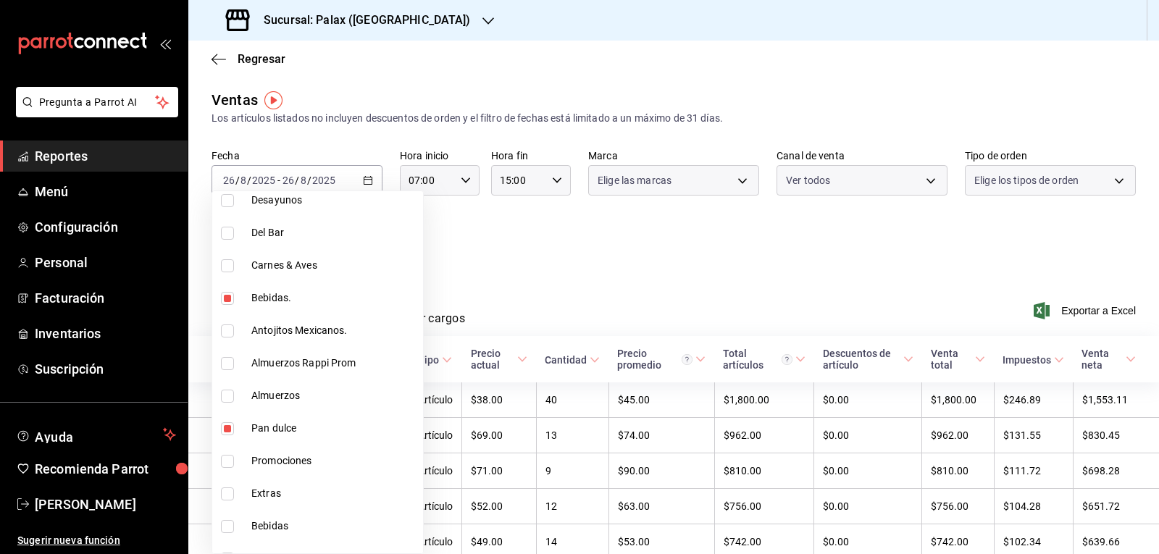
click at [230, 238] on input "checkbox" at bounding box center [227, 233] width 13 height 13
checkbox input "true"
type input "a0032ace-f936-4bce-ae72-52a9a3fd0e48,4f2f0c23-db3d-4db8-ae30-dd709ccfaad2,4b821…"
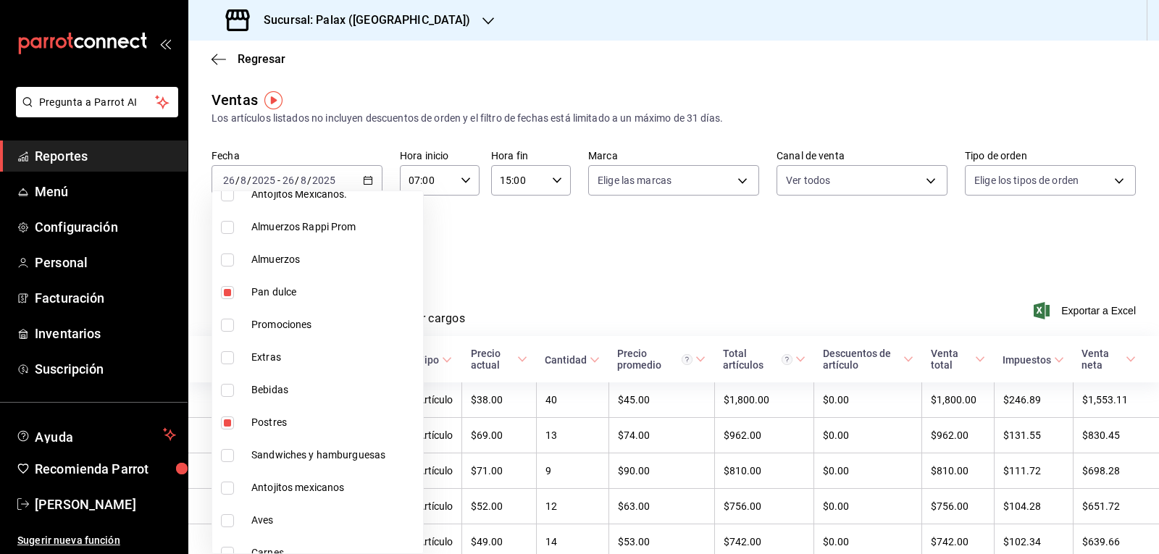
scroll to position [724, 0]
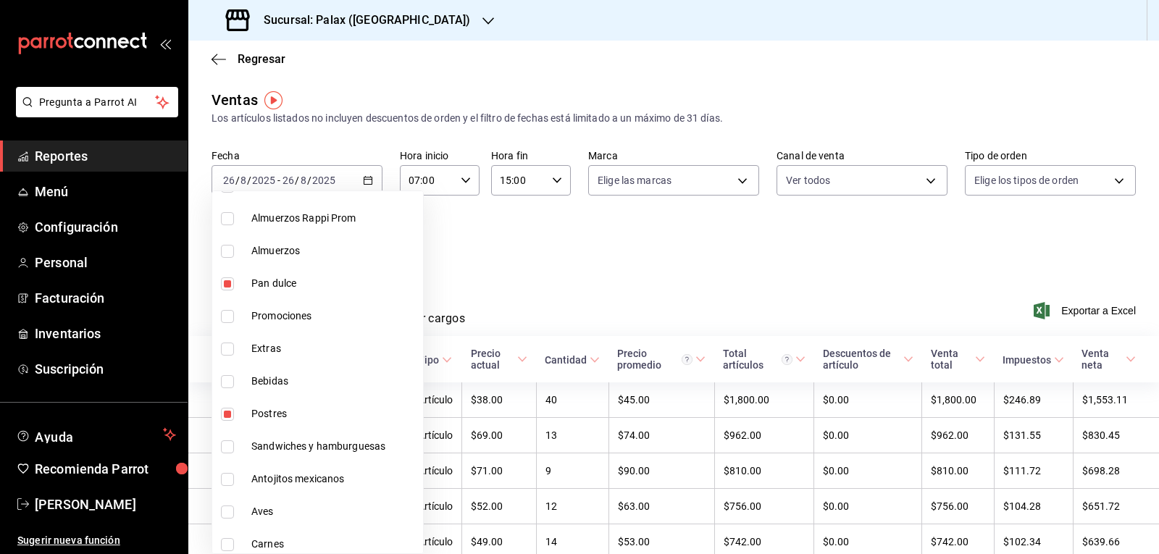
click at [227, 285] on input "checkbox" at bounding box center [227, 283] width 13 height 13
checkbox input "false"
type input "4f2f0c23-db3d-4db8-ae30-dd709ccfaad2,4b82141e-e12f-4992-9202-ab169af21a46,e5fa1…"
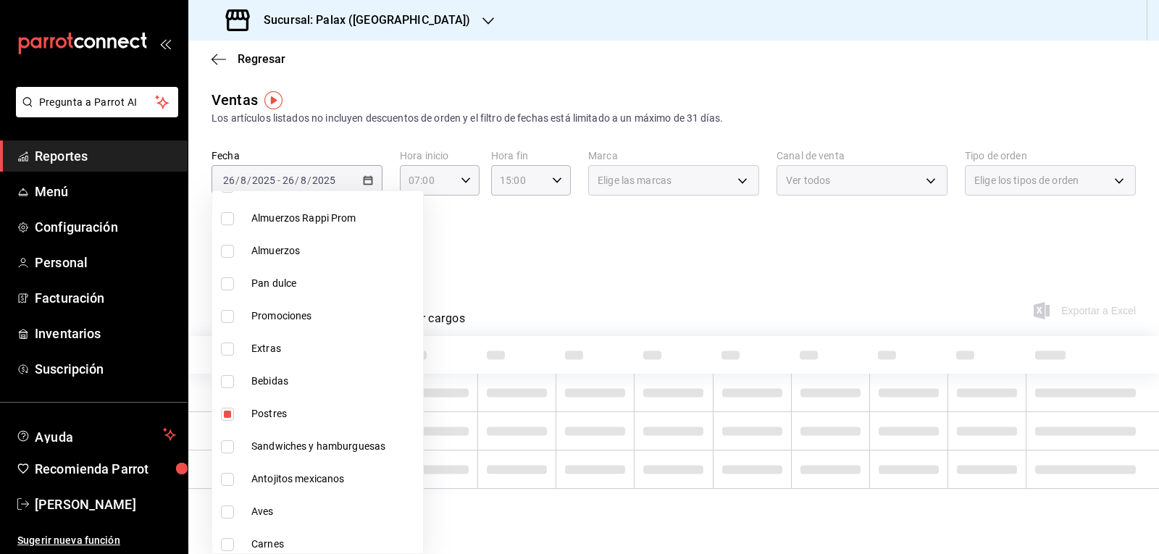
drag, startPoint x: 229, startPoint y: 382, endPoint x: 229, endPoint y: 411, distance: 29.0
click at [229, 381] on input "checkbox" at bounding box center [227, 381] width 13 height 13
checkbox input "true"
type input "4f2f0c23-db3d-4db8-ae30-dd709ccfaad2,4b82141e-e12f-4992-9202-ab169af21a46,e5fa1…"
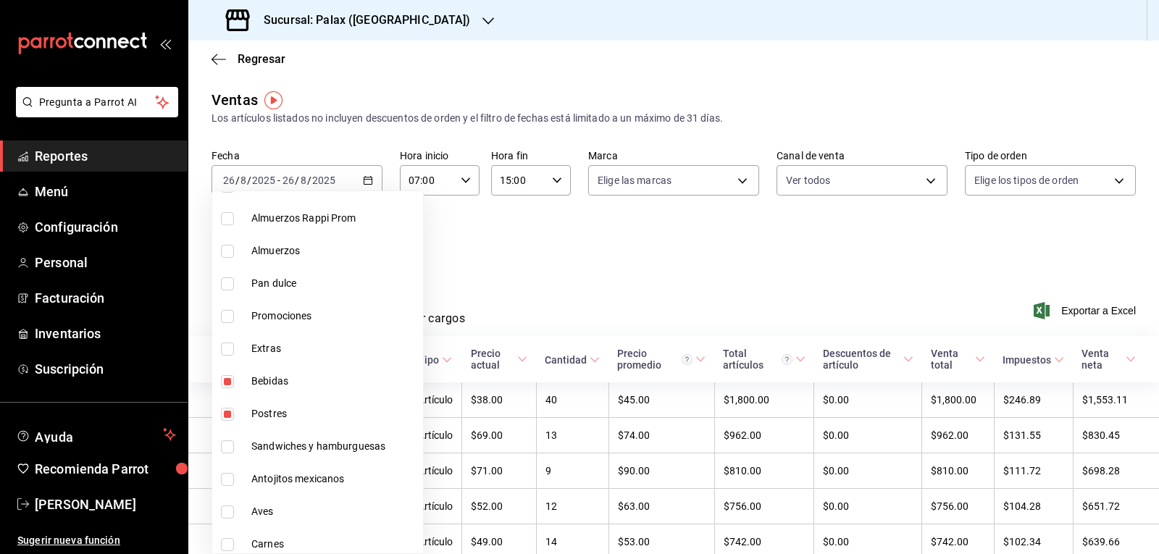
click at [229, 411] on input "checkbox" at bounding box center [227, 414] width 13 height 13
checkbox input "false"
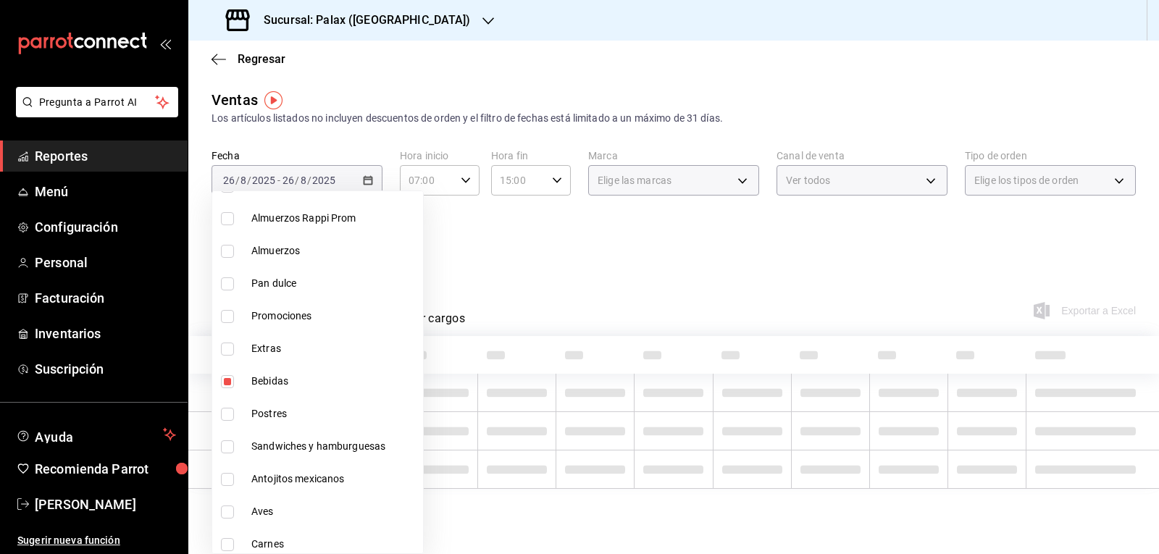
type input "4b82141e-e12f-4992-9202-ab169af21a46,e5fa14e2-c7bb-4afd-b0cf-6d1a2447c4a1,298ad…"
click at [521, 234] on div at bounding box center [579, 277] width 1159 height 554
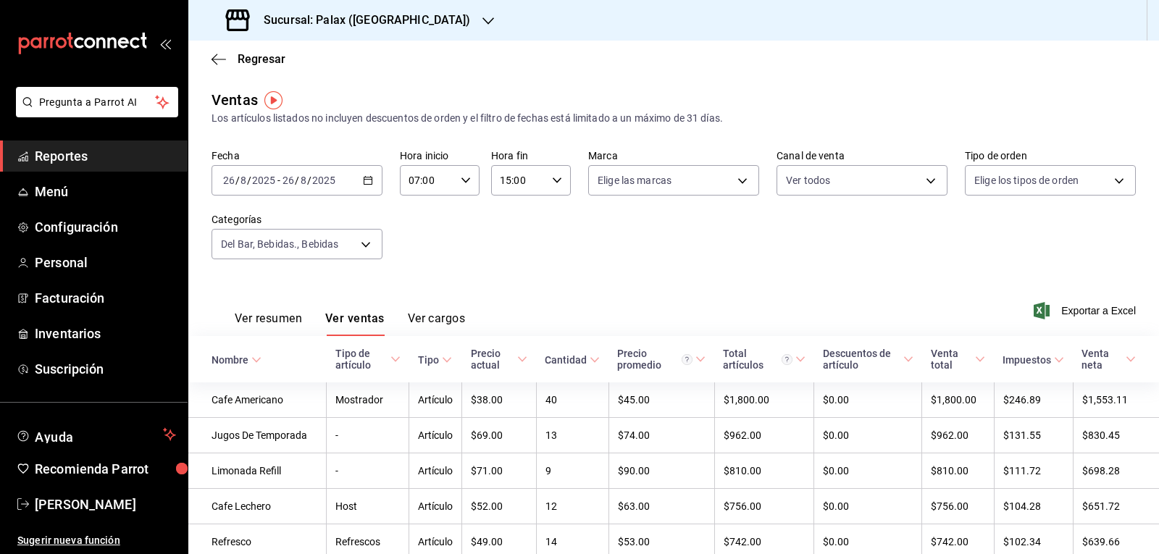
click at [371, 319] on button "Ver ventas" at bounding box center [354, 323] width 59 height 25
click at [366, 236] on body "Pregunta a Parrot AI Reportes Menú Configuración Personal Facturación Inventari…" at bounding box center [579, 277] width 1159 height 554
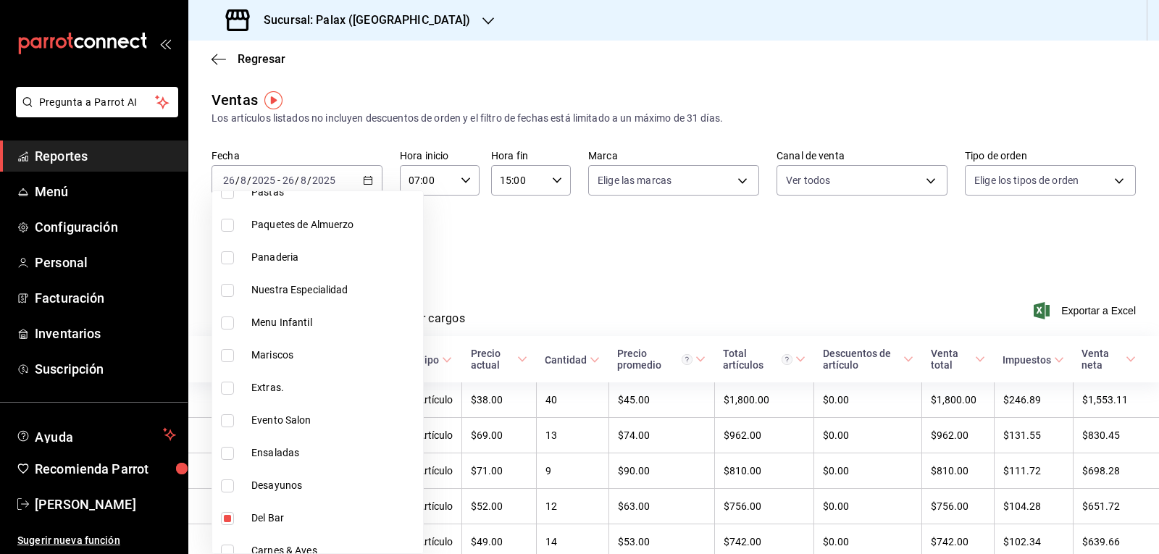
scroll to position [434, 0]
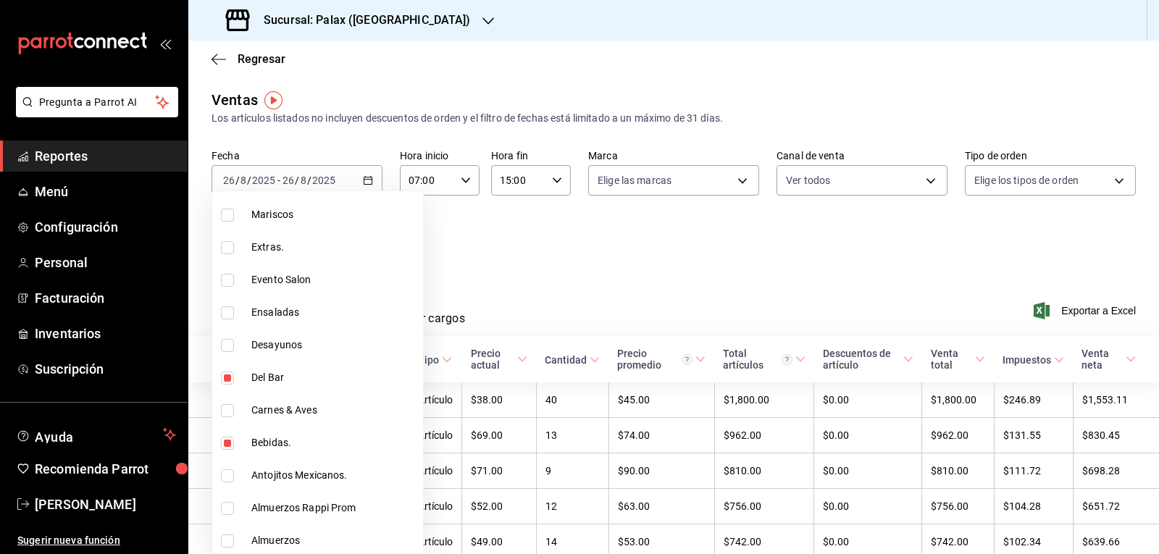
click at [227, 380] on input "checkbox" at bounding box center [227, 377] width 13 height 13
checkbox input "false"
type input "4b82141e-e12f-4992-9202-ab169af21a46,298ad22d-d191-4db8-803f-5c79ba81ed50"
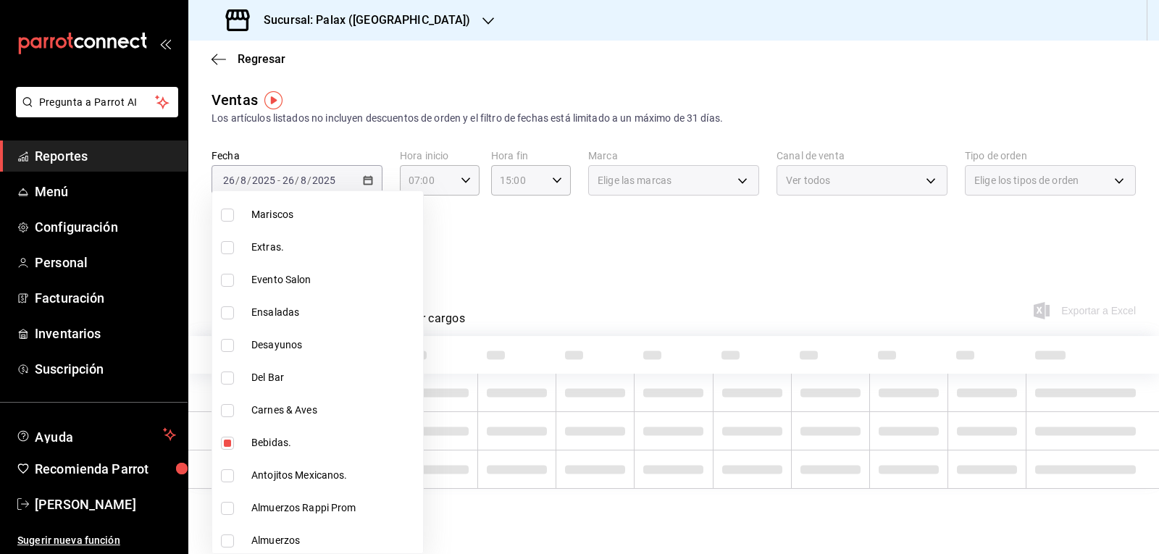
click at [231, 443] on input "checkbox" at bounding box center [227, 443] width 13 height 13
checkbox input "false"
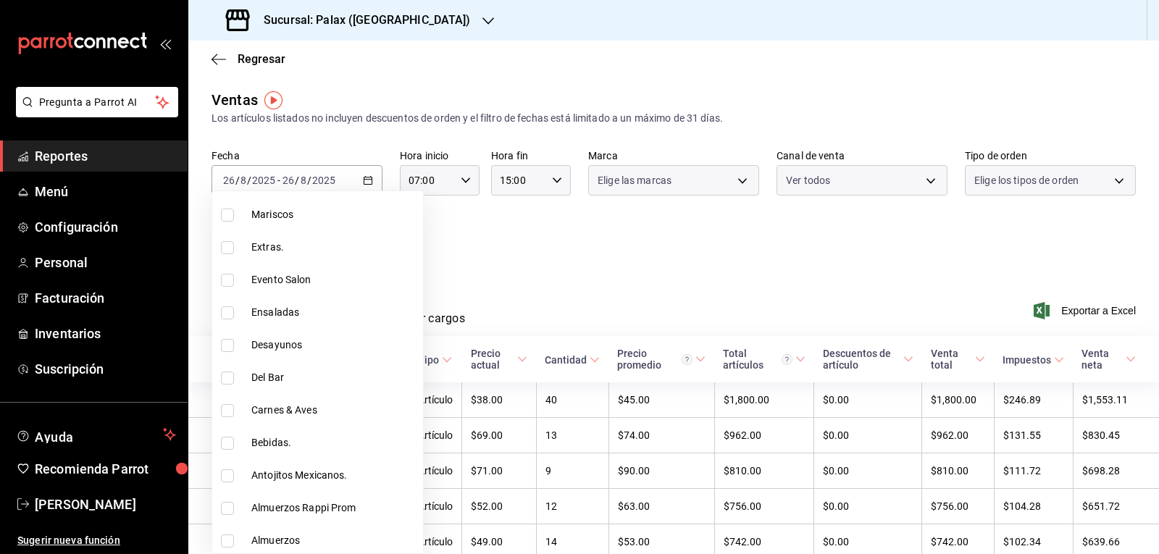
type input "298ad22d-d191-4db8-803f-5c79ba81ed50"
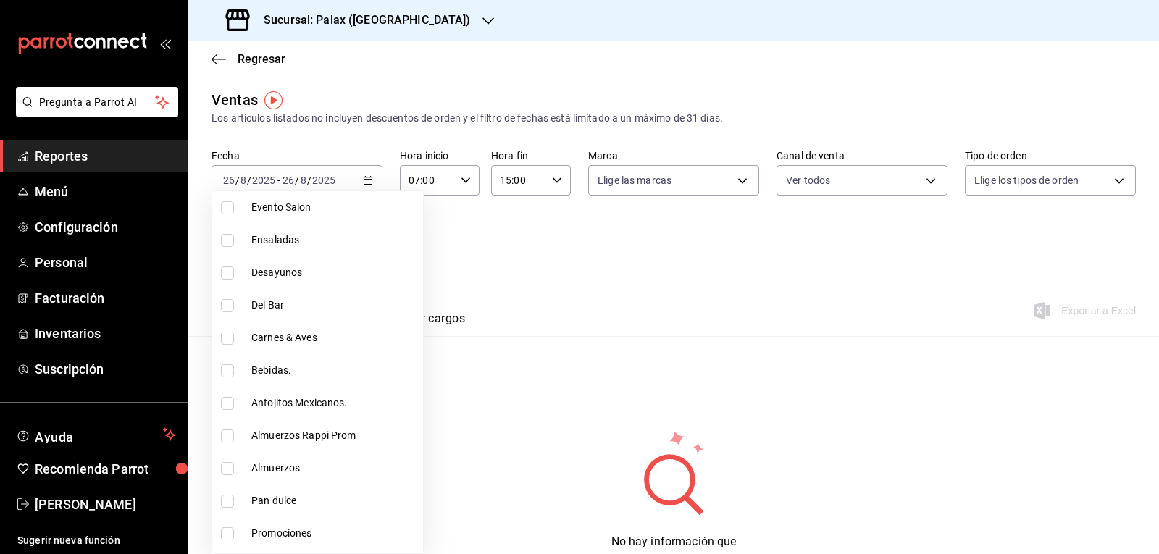
scroll to position [652, 0]
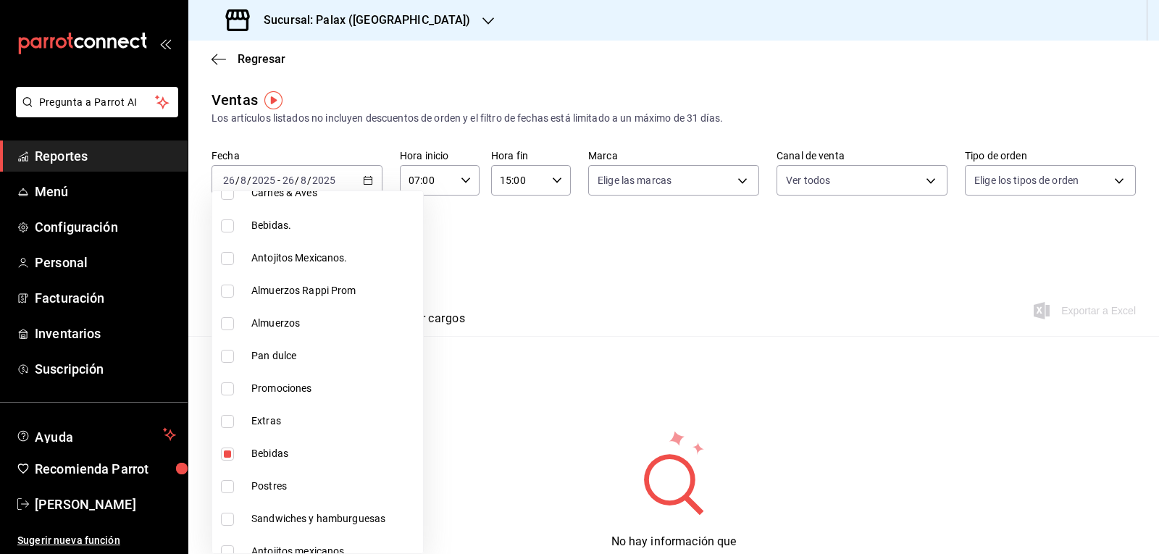
click at [230, 453] on input "checkbox" at bounding box center [227, 454] width 13 height 13
checkbox input "false"
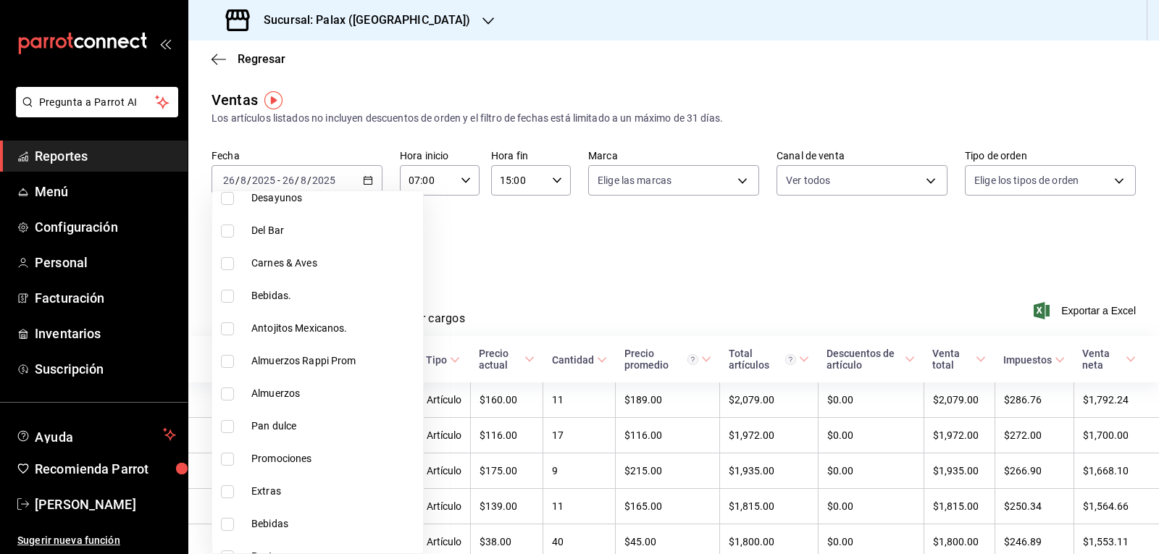
scroll to position [579, 0]
click at [231, 331] on input "checkbox" at bounding box center [227, 330] width 13 height 13
checkbox input "true"
type input "835bae4d-00d1-4292-acff-d249e8f21cd4"
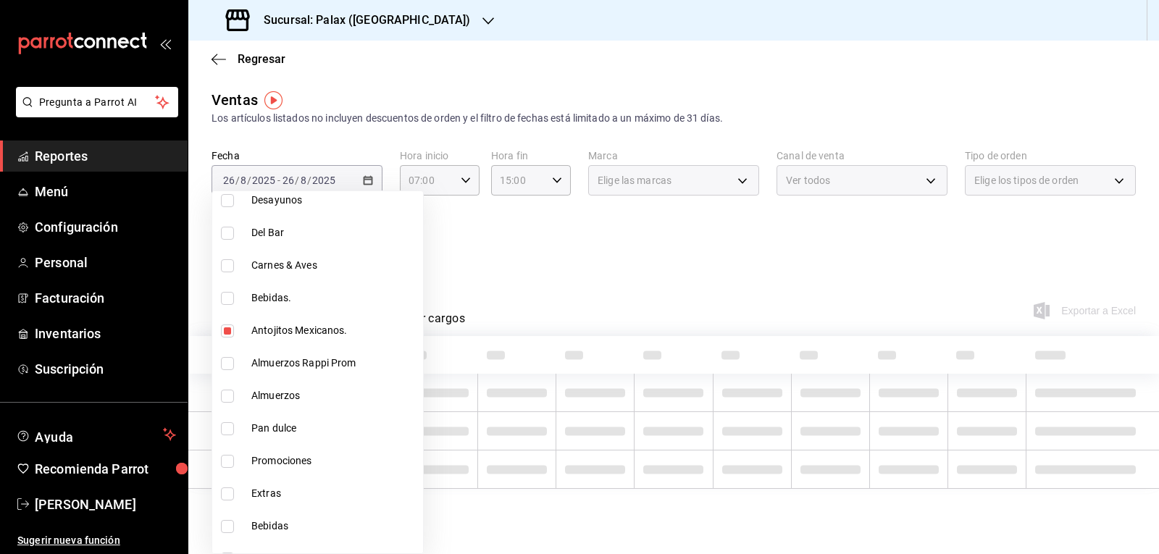
click at [531, 222] on div at bounding box center [579, 277] width 1159 height 554
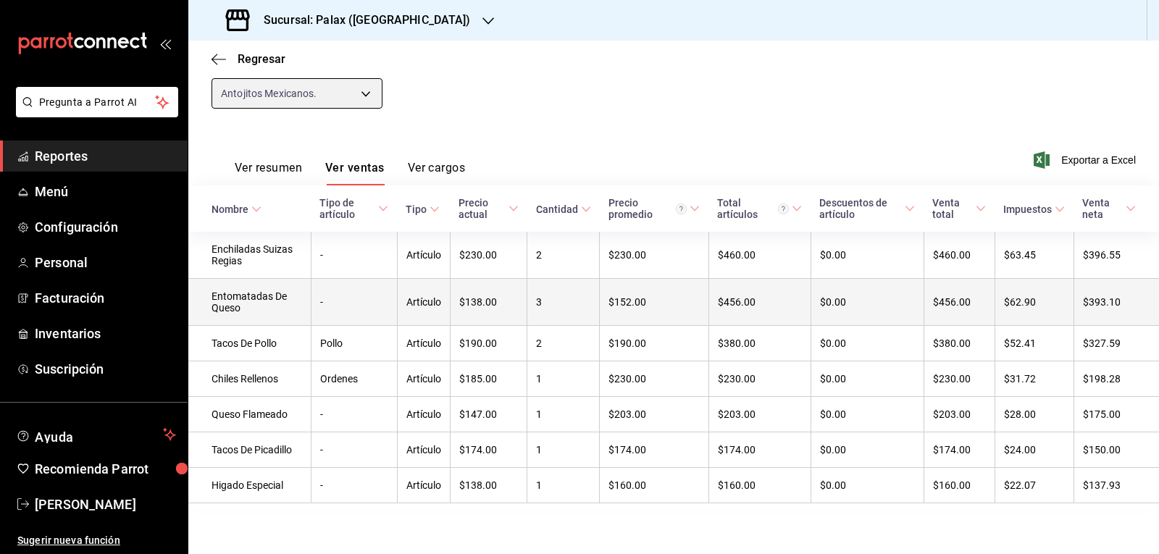
scroll to position [160, 0]
